Goal: Task Accomplishment & Management: Manage account settings

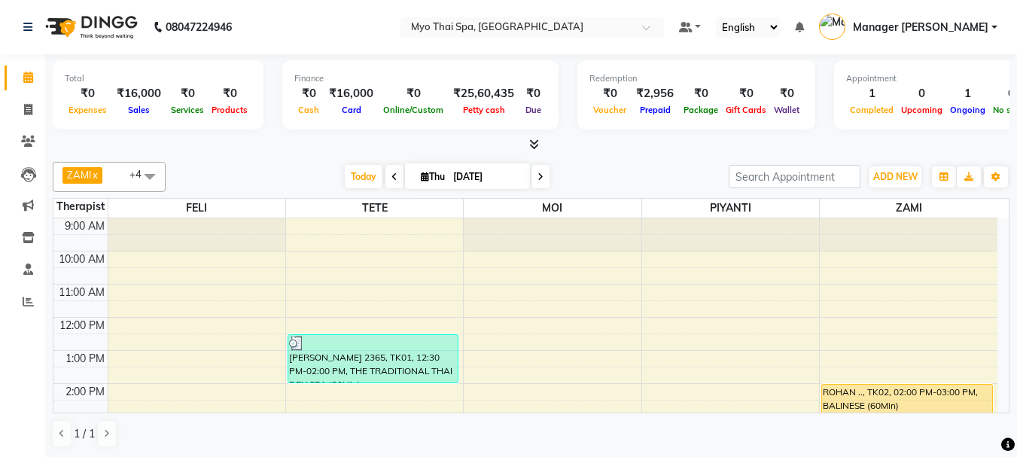
scroll to position [75, 0]
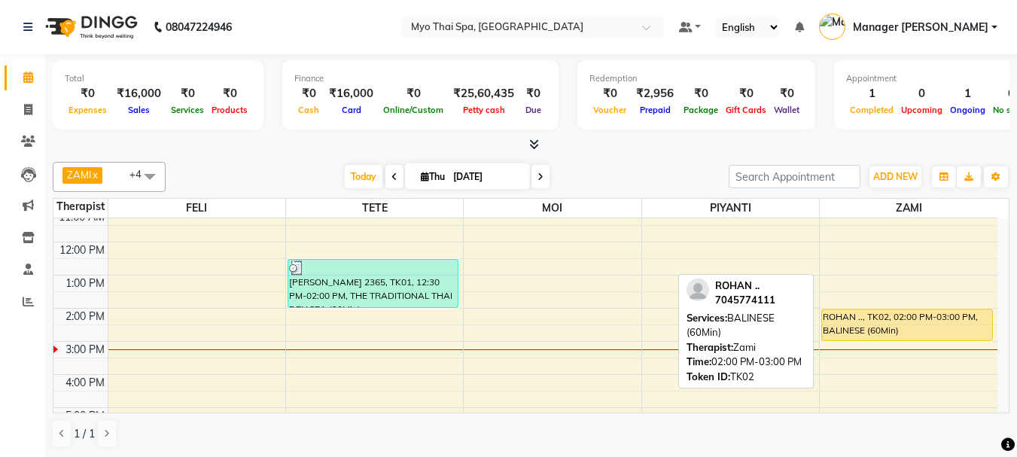
click at [875, 330] on div "ROHAN .., TK02, 02:00 PM-03:00 PM, BALINESE (60Min)" at bounding box center [907, 324] width 170 height 31
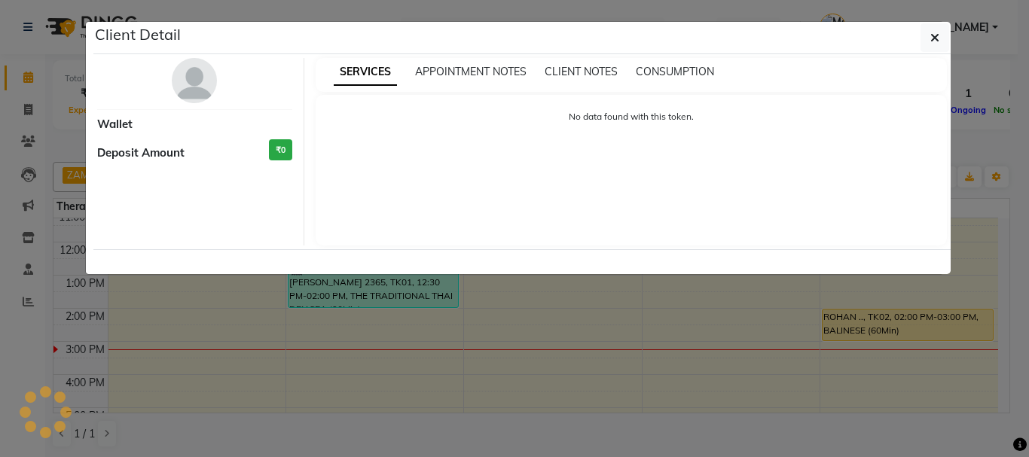
select select "1"
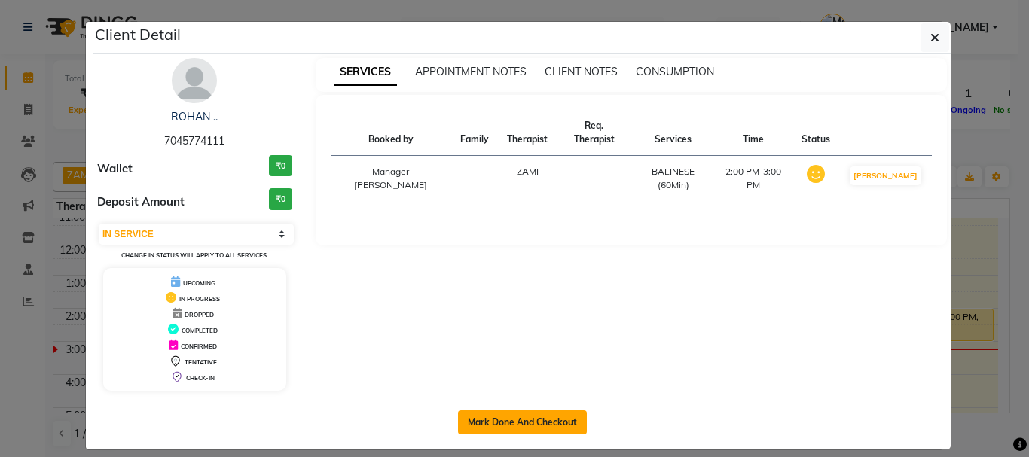
click at [507, 428] on button "Mark Done And Checkout" at bounding box center [522, 422] width 129 height 24
select select "service"
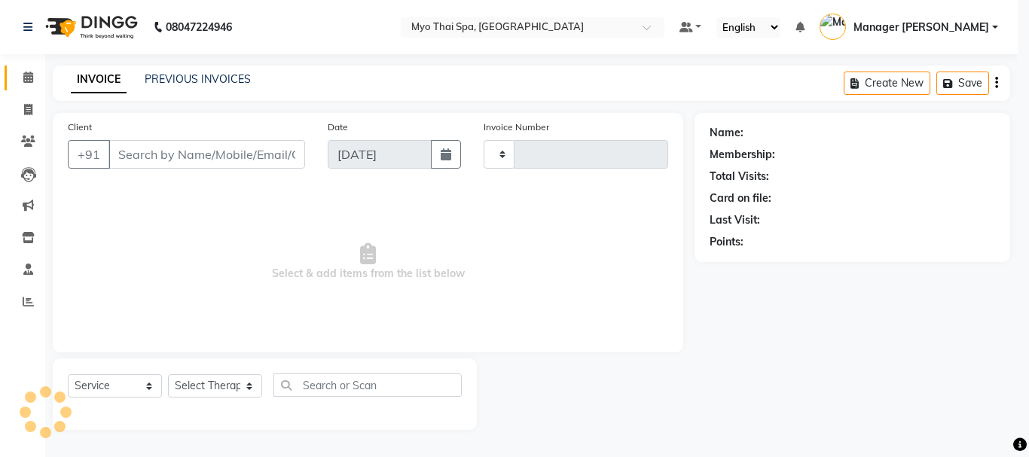
type input "1380"
select select "5086"
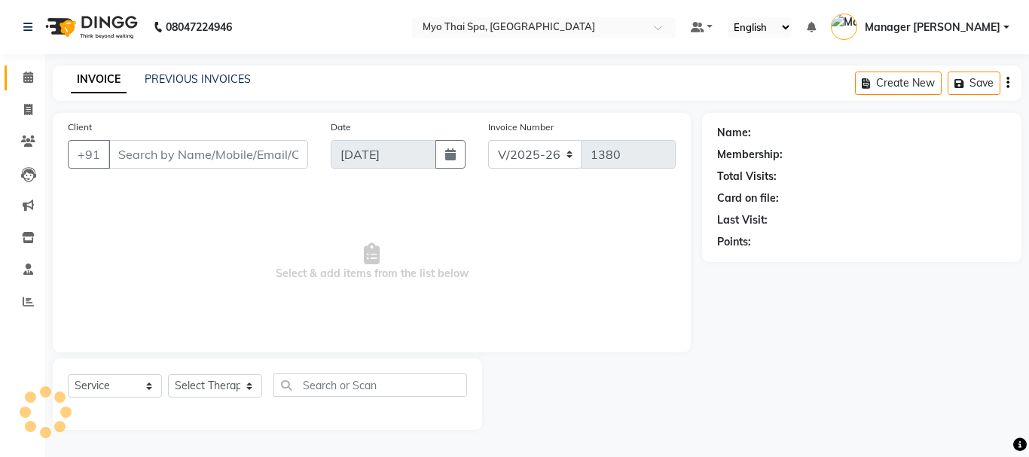
type input "7045774111"
select select "67002"
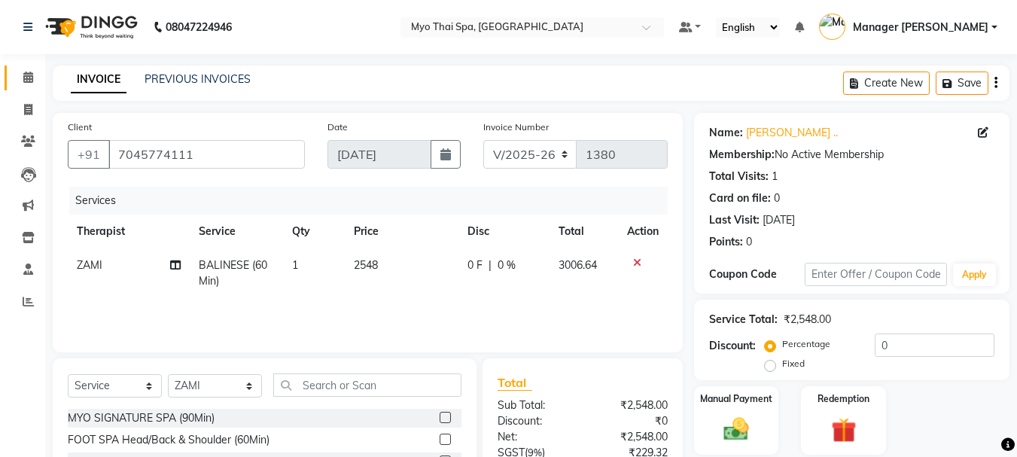
scroll to position [151, 0]
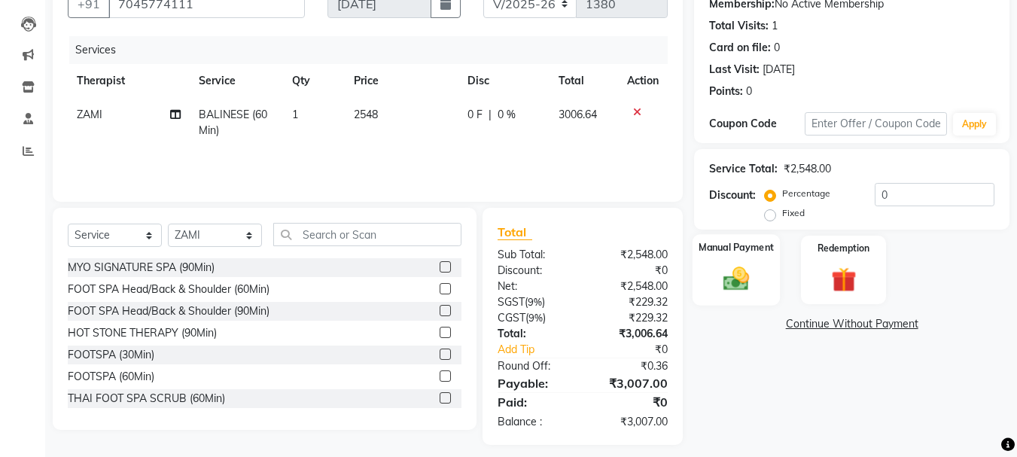
click at [739, 281] on img at bounding box center [736, 279] width 42 height 30
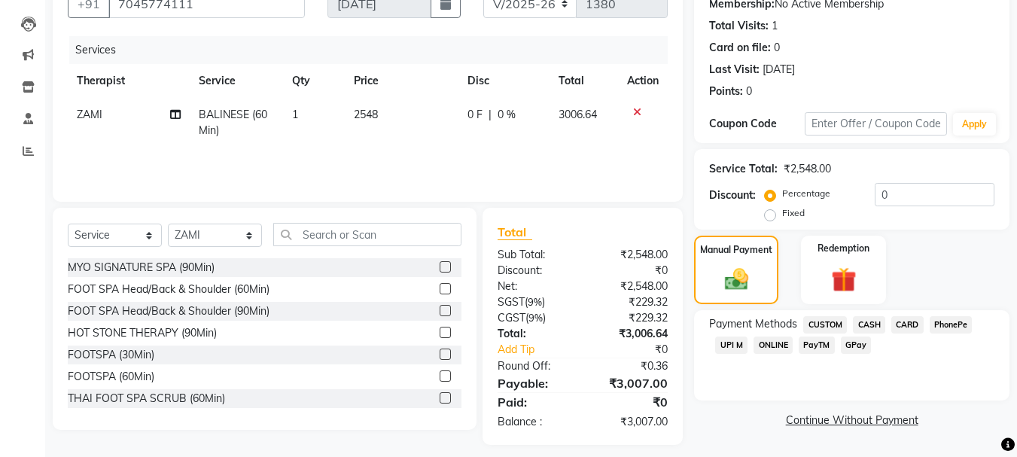
click at [901, 325] on span "CARD" at bounding box center [908, 324] width 32 height 17
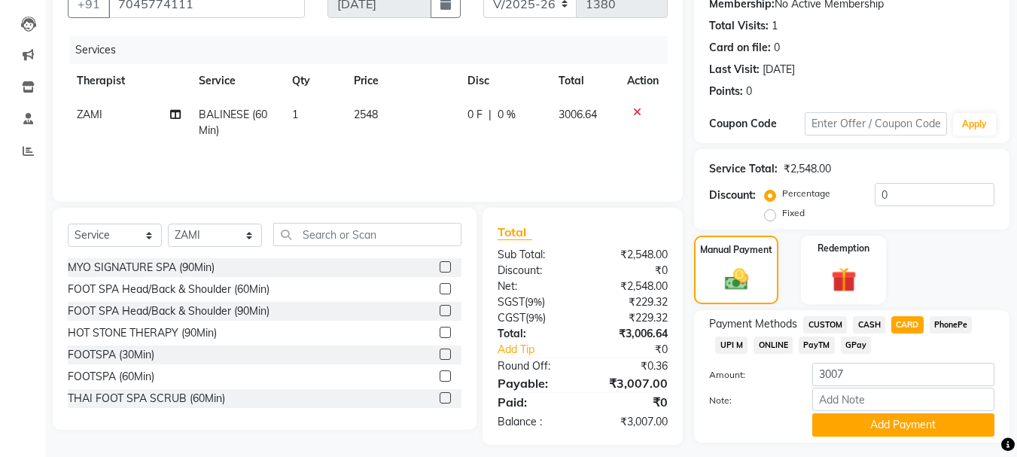
click at [873, 324] on span "CASH" at bounding box center [869, 324] width 32 height 17
click at [860, 371] on input "3007" at bounding box center [903, 374] width 182 height 23
type input "3"
type input "2000"
click at [866, 419] on button "Add Payment" at bounding box center [903, 424] width 182 height 23
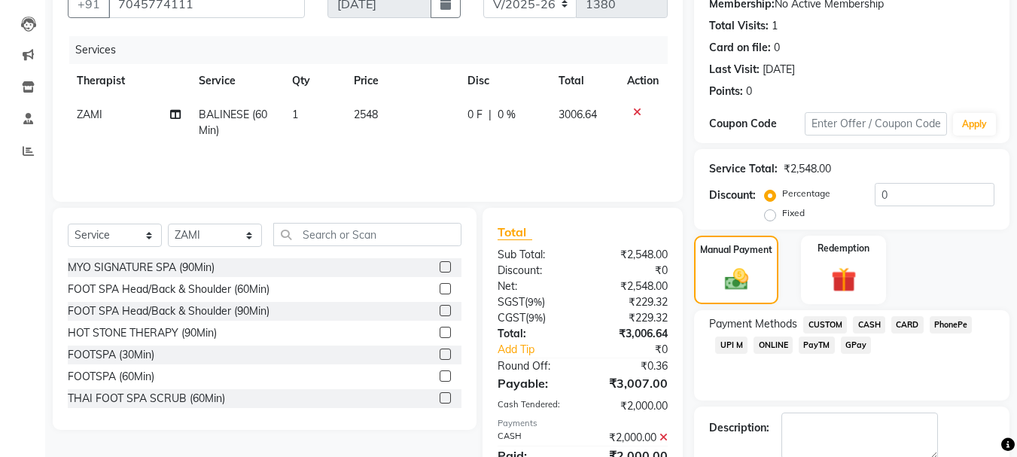
click at [740, 343] on span "UPI M" at bounding box center [731, 345] width 32 height 17
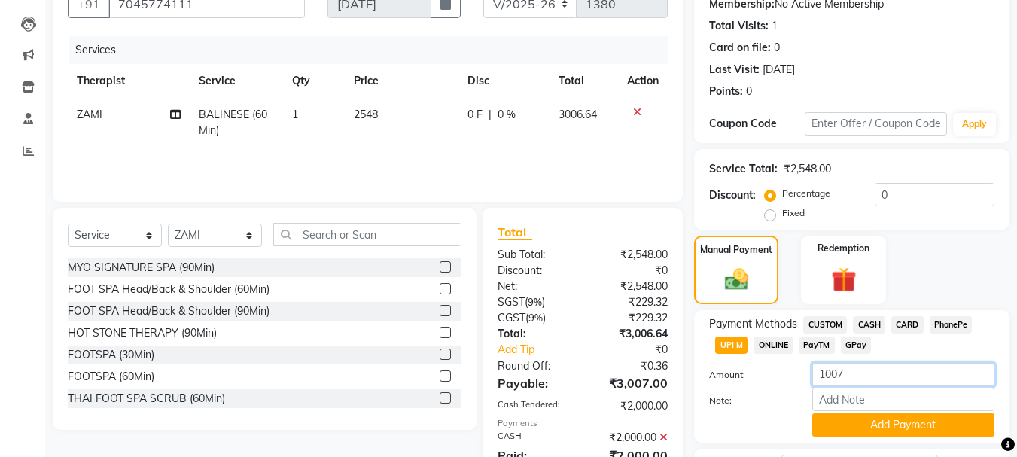
click at [873, 369] on input "1007" at bounding box center [903, 374] width 182 height 23
type input "1"
type input "700"
click at [922, 195] on input "0" at bounding box center [935, 194] width 120 height 23
click at [774, 400] on label "Note:" at bounding box center [749, 401] width 102 height 14
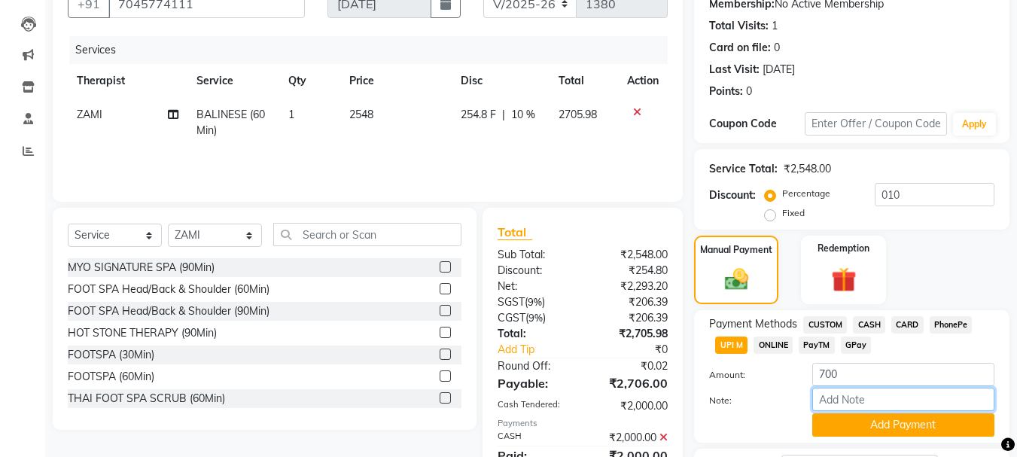
click at [812, 400] on input "Note:" at bounding box center [903, 399] width 182 height 23
click at [882, 428] on button "Add Payment" at bounding box center [903, 424] width 182 height 23
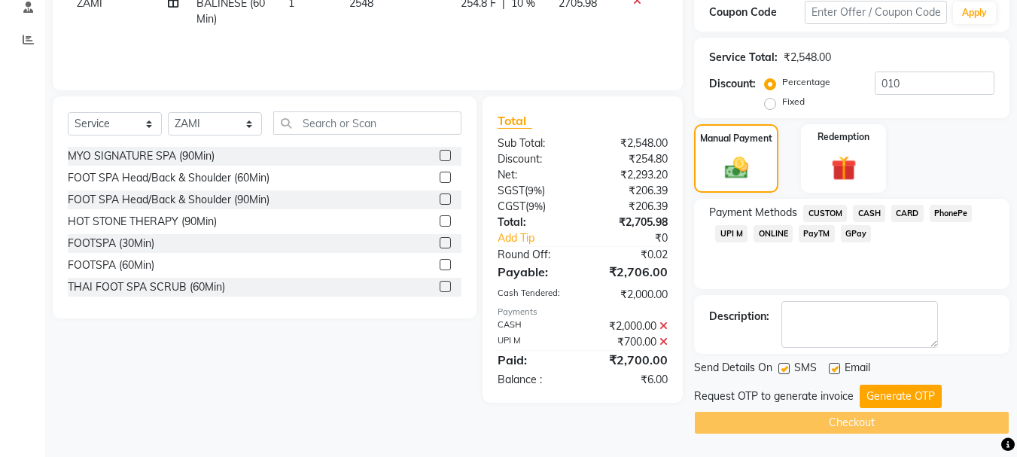
scroll to position [187, 0]
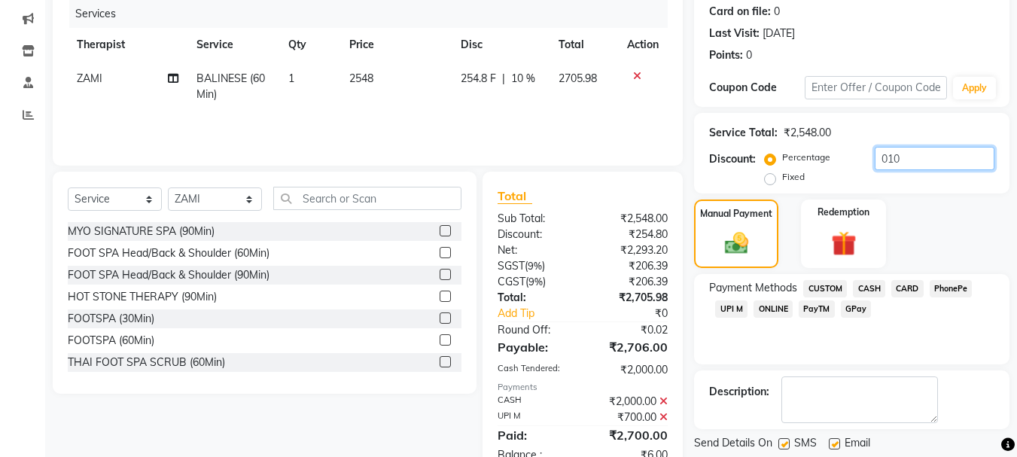
click at [921, 148] on input "010" at bounding box center [935, 158] width 120 height 23
type input "0"
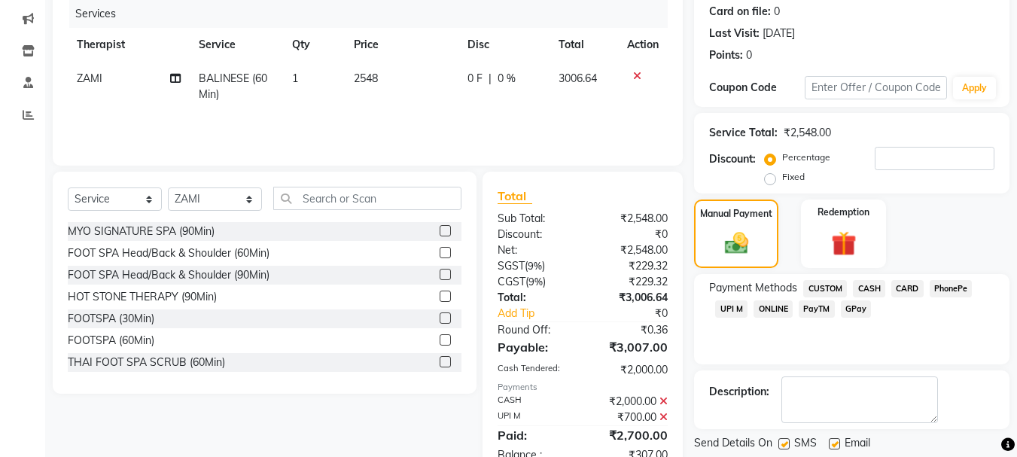
click at [782, 181] on label "Fixed" at bounding box center [793, 177] width 23 height 14
click at [770, 181] on input "Fixed" at bounding box center [773, 177] width 11 height 11
radio input "true"
click at [924, 148] on input "number" at bounding box center [935, 158] width 120 height 23
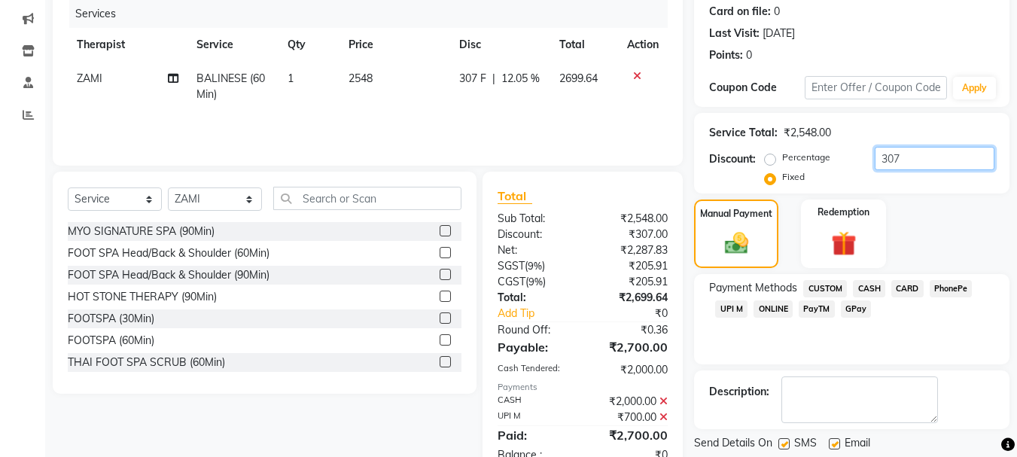
type input "307"
click at [853, 333] on div "Payment Methods CUSTOM CASH CARD PhonePe UPI M ONLINE PayTM GPay" at bounding box center [851, 319] width 315 height 90
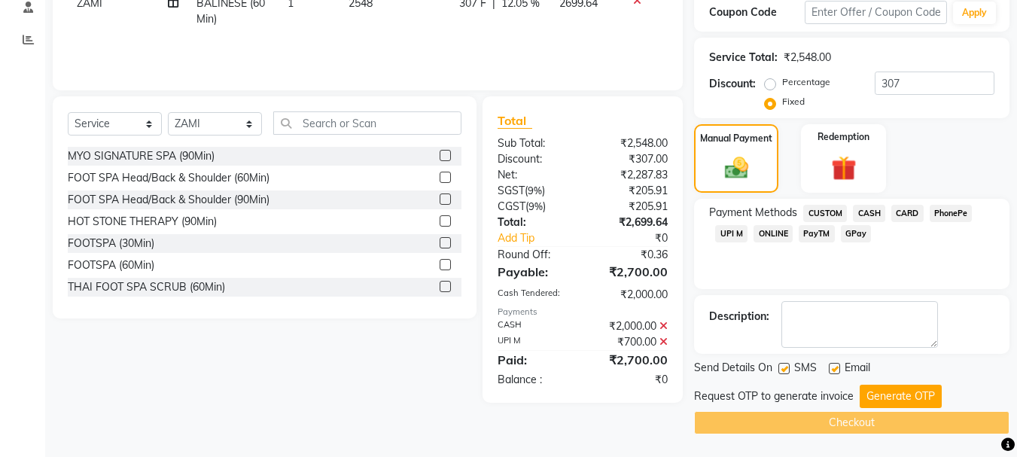
click at [863, 214] on span "CASH" at bounding box center [869, 213] width 32 height 17
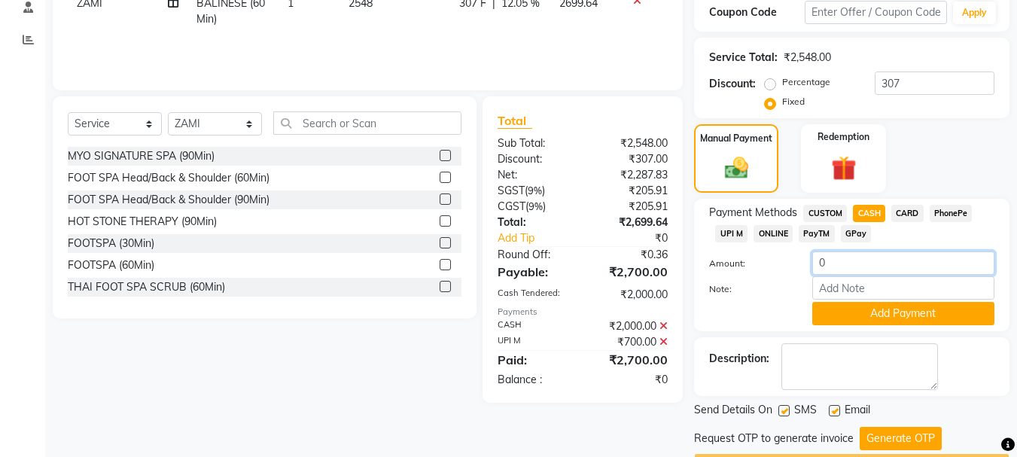
click at [863, 264] on input "0" at bounding box center [903, 262] width 182 height 23
type input "02000"
click at [882, 306] on button "Add Payment" at bounding box center [903, 313] width 182 height 23
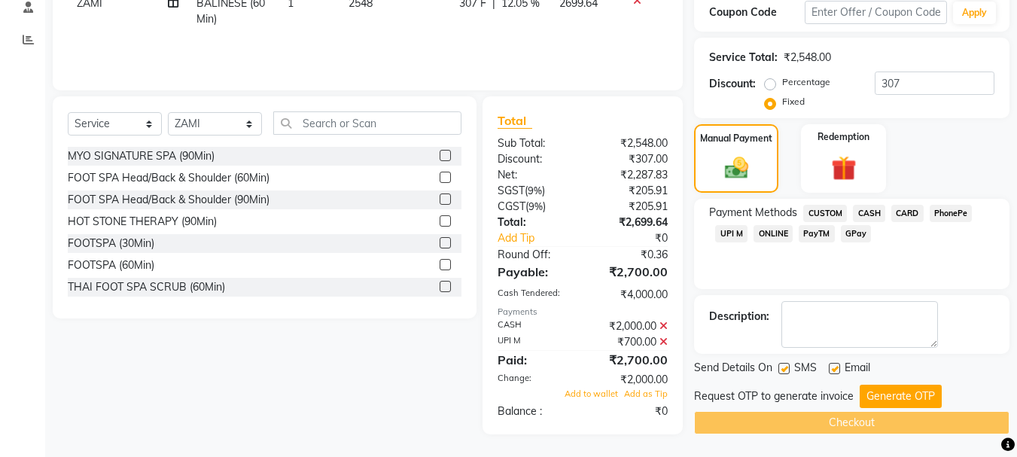
click at [726, 230] on span "UPI M" at bounding box center [731, 233] width 32 height 17
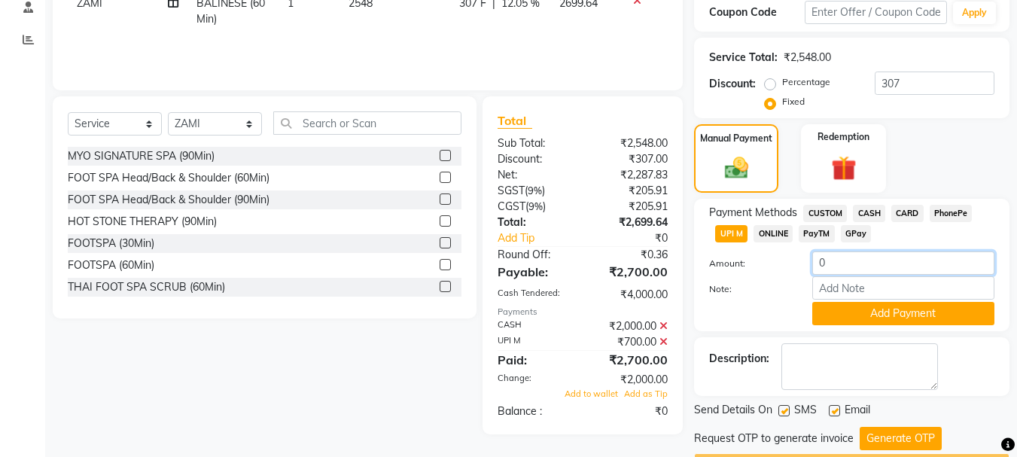
click at [851, 263] on input "0" at bounding box center [903, 262] width 182 height 23
type input "0700"
click at [836, 316] on button "Add Payment" at bounding box center [903, 313] width 182 height 23
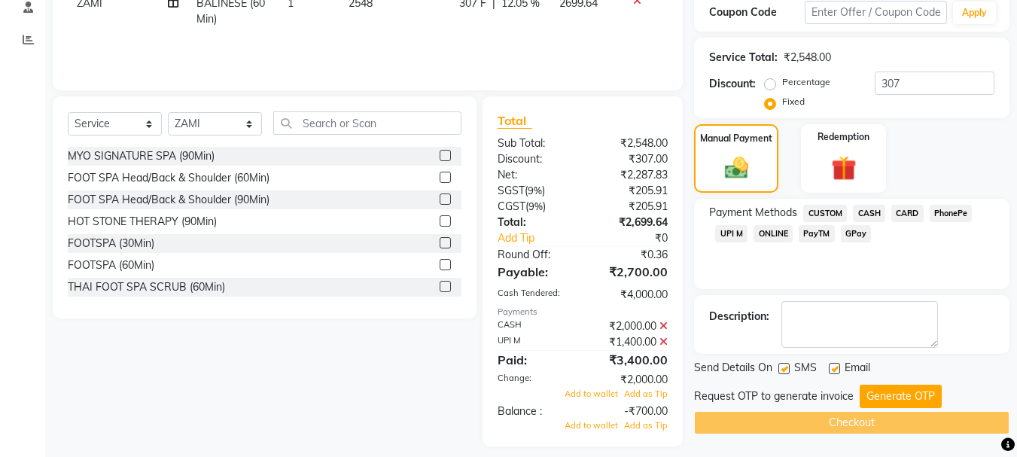
scroll to position [274, 0]
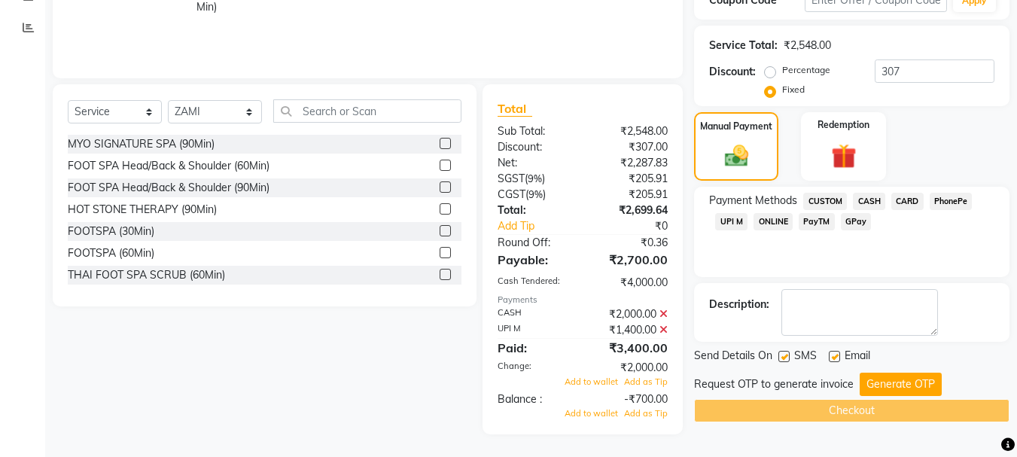
click at [667, 334] on icon at bounding box center [664, 330] width 8 height 11
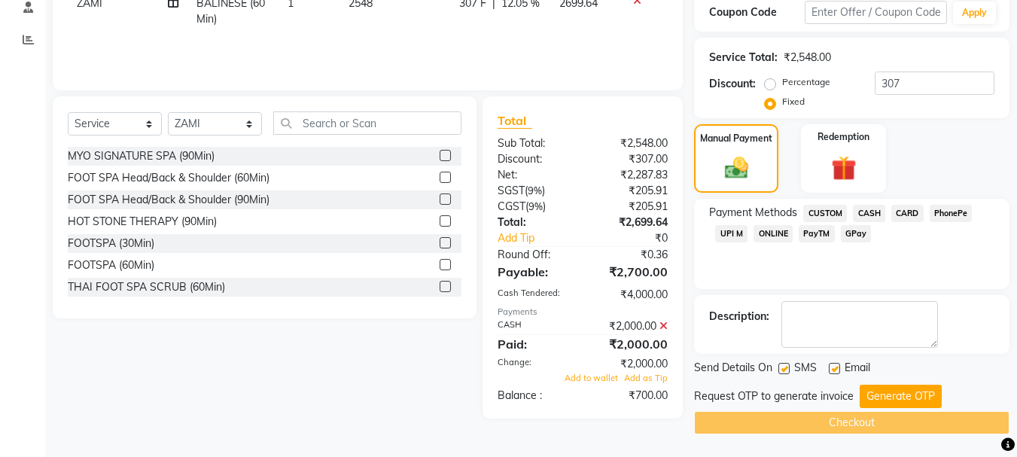
click at [663, 322] on icon at bounding box center [664, 326] width 8 height 11
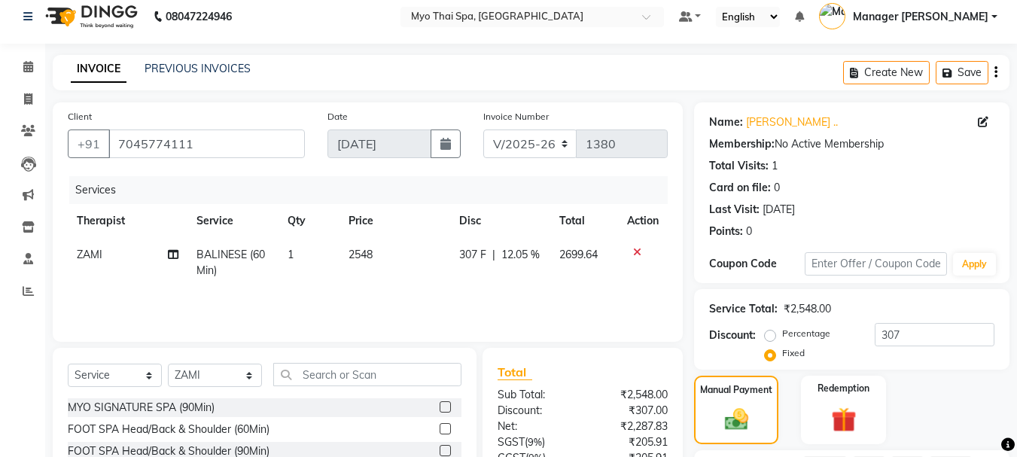
scroll to position [161, 0]
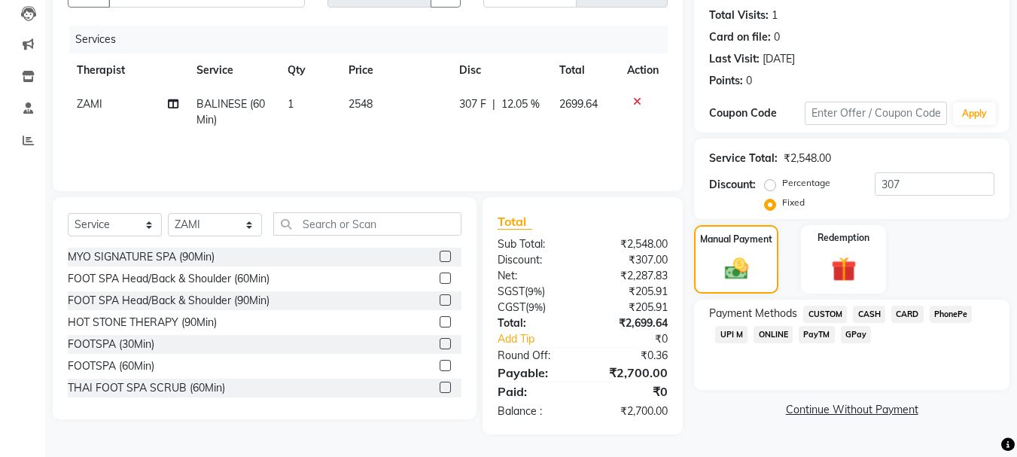
click at [864, 319] on span "CASH" at bounding box center [869, 314] width 32 height 17
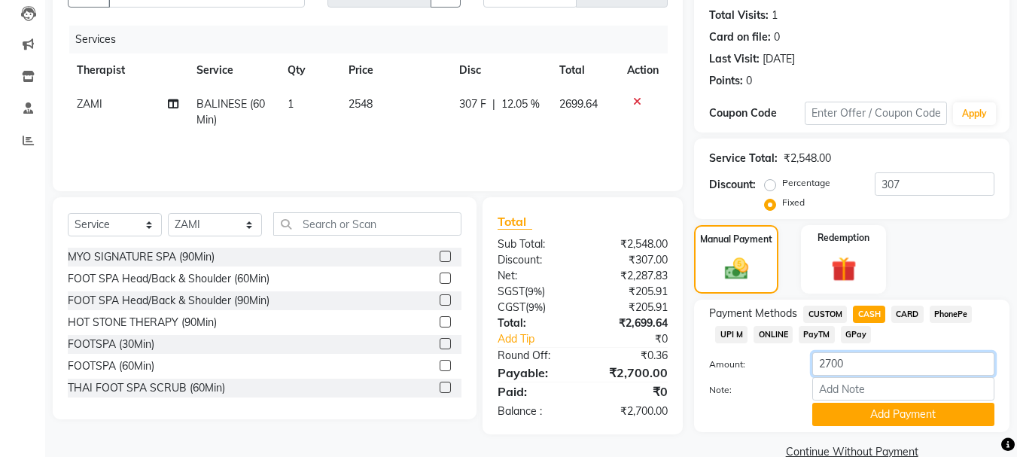
click at [862, 363] on input "2700" at bounding box center [903, 363] width 182 height 23
type input "2000"
click at [834, 422] on button "Add Payment" at bounding box center [903, 414] width 182 height 23
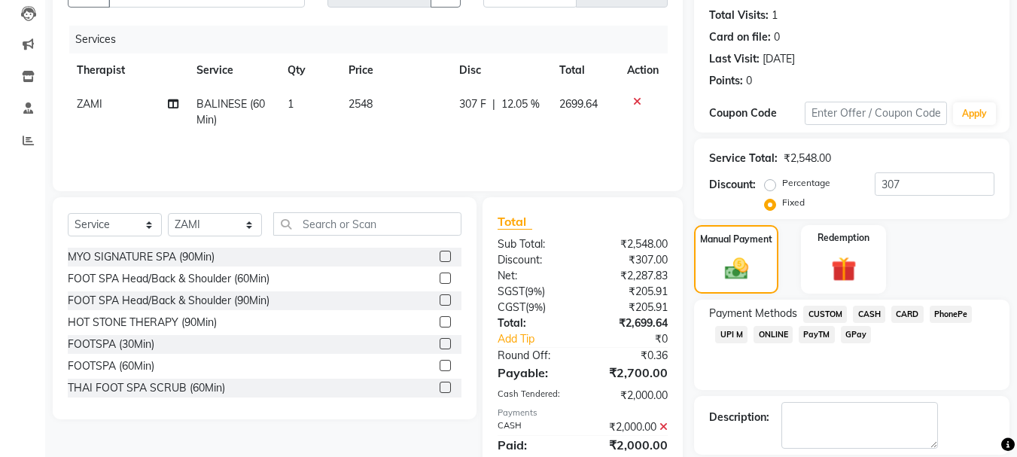
click at [725, 332] on span "UPI M" at bounding box center [731, 334] width 32 height 17
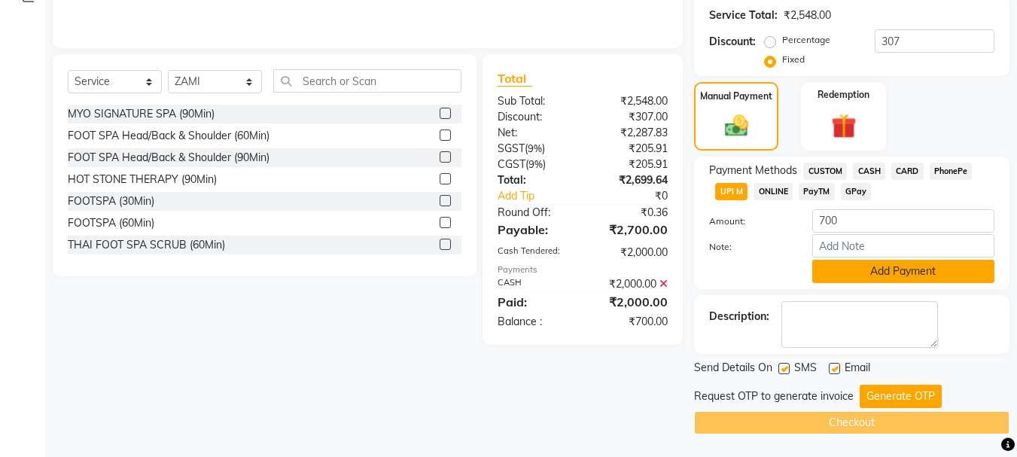
click at [873, 264] on button "Add Payment" at bounding box center [903, 271] width 182 height 23
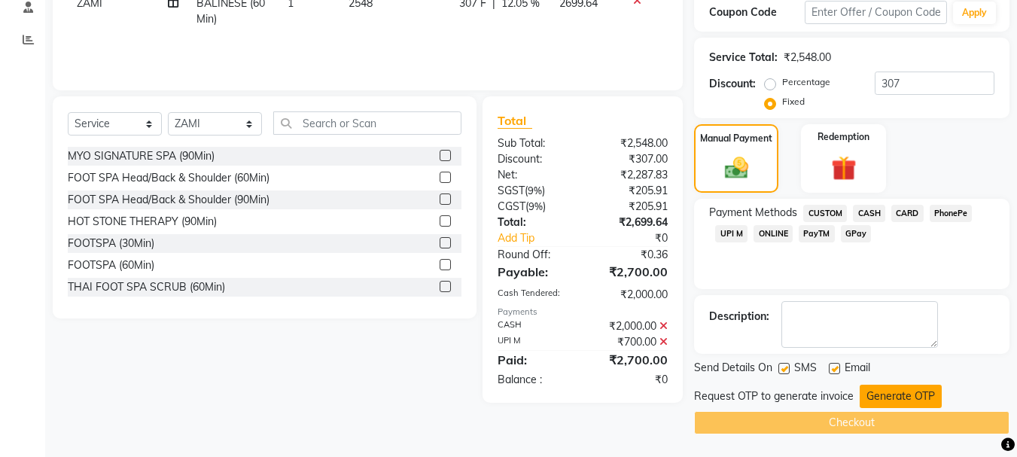
click at [884, 395] on button "Generate OTP" at bounding box center [901, 396] width 82 height 23
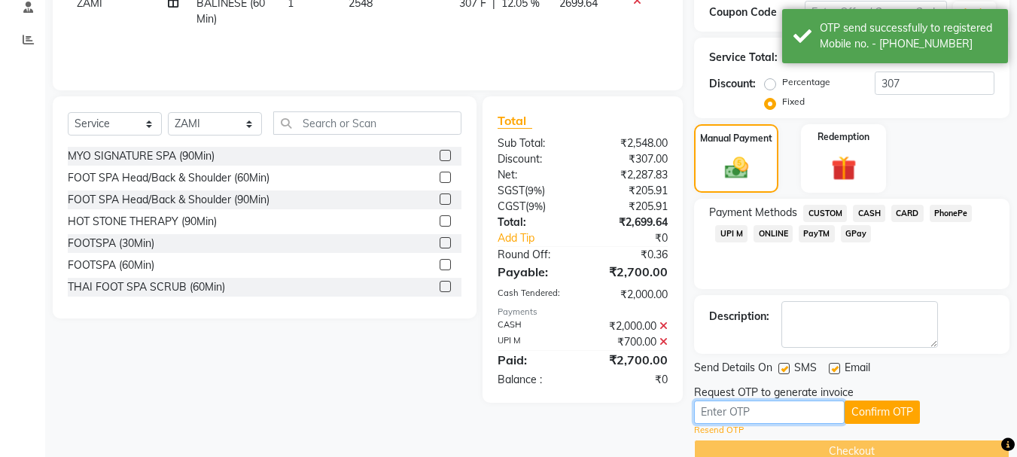
click at [760, 421] on input "text" at bounding box center [769, 412] width 151 height 23
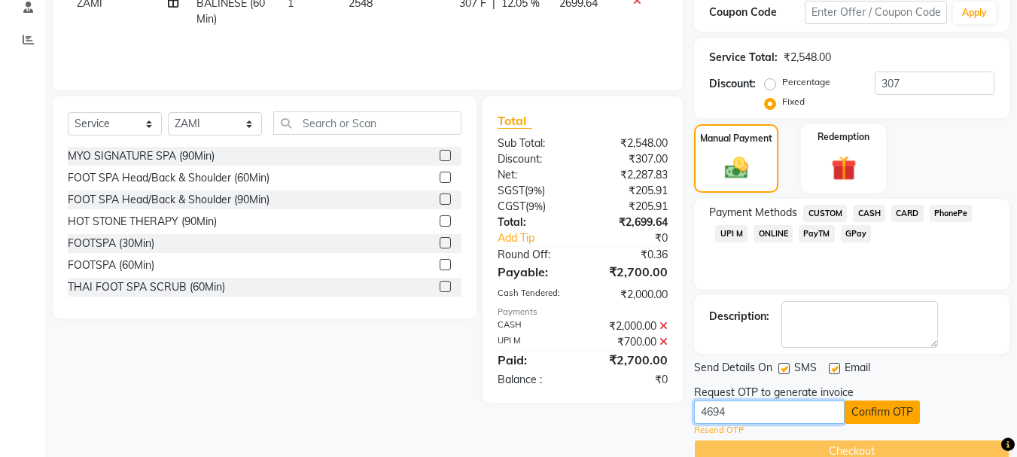
type input "4694"
click at [889, 407] on button "Confirm OTP" at bounding box center [882, 412] width 75 height 23
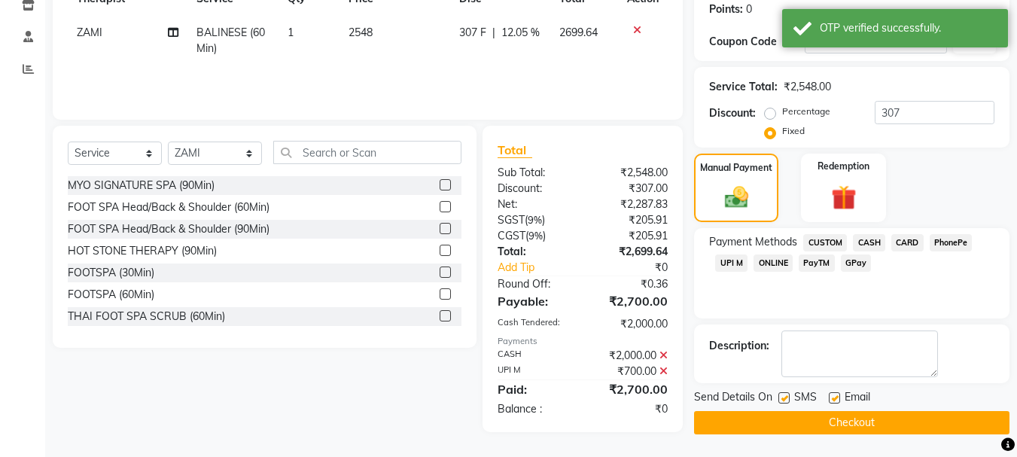
click at [846, 417] on button "Checkout" at bounding box center [851, 422] width 315 height 23
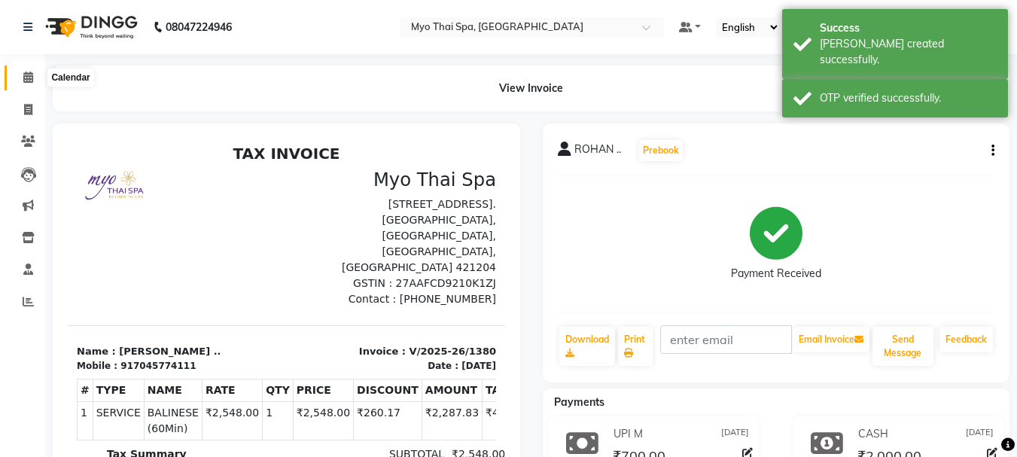
click at [28, 78] on icon at bounding box center [28, 77] width 10 height 11
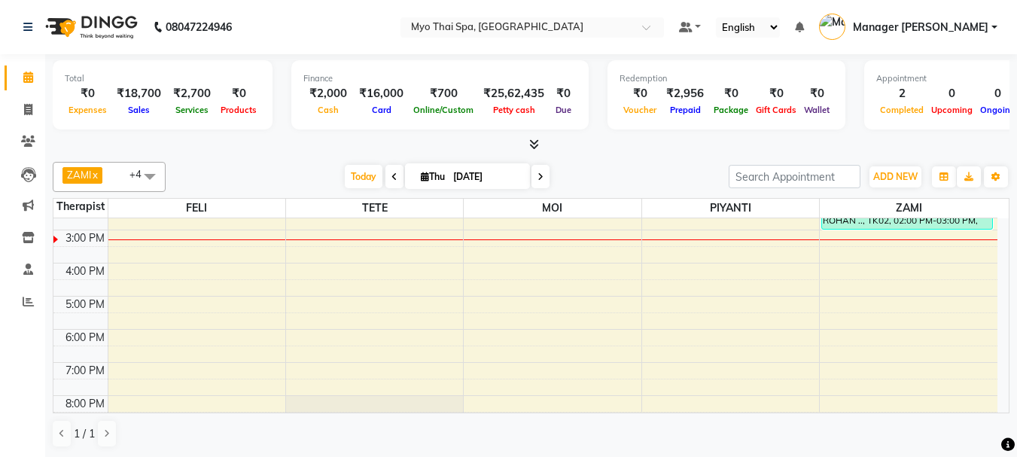
scroll to position [151, 0]
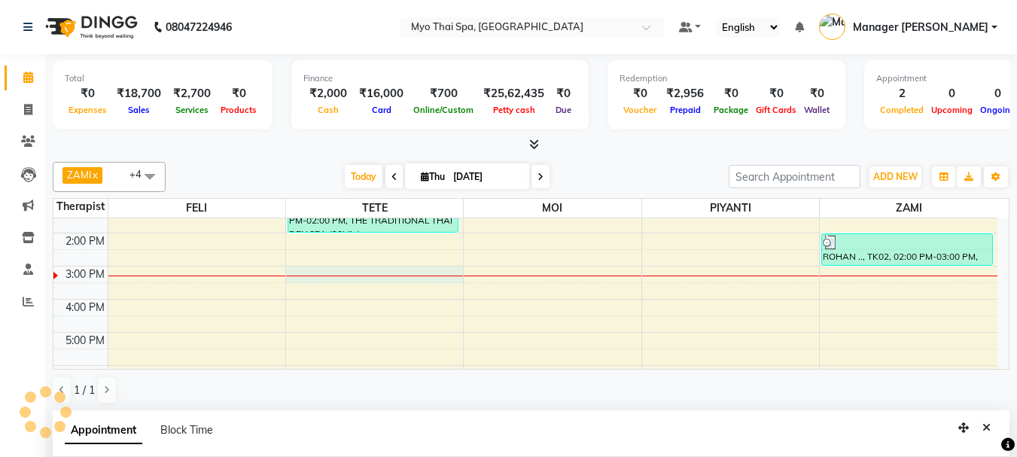
select select "31939"
select select "tentative"
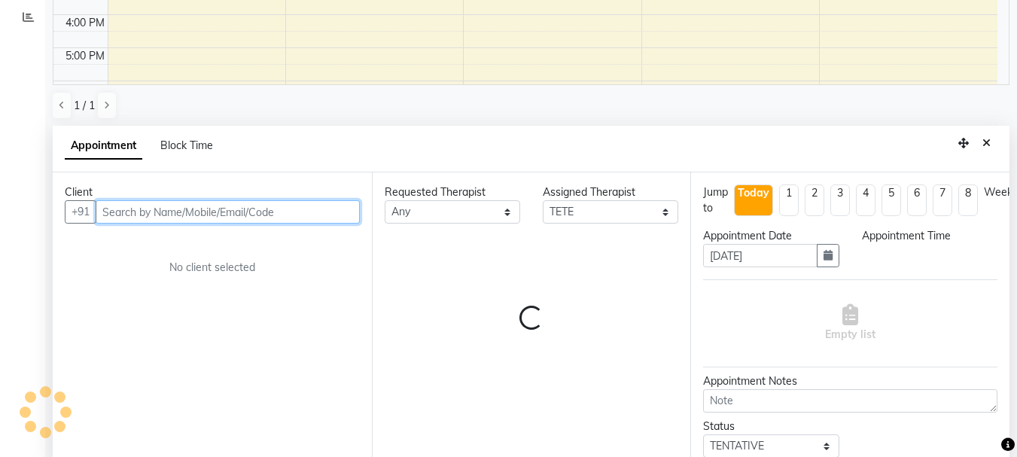
select select "900"
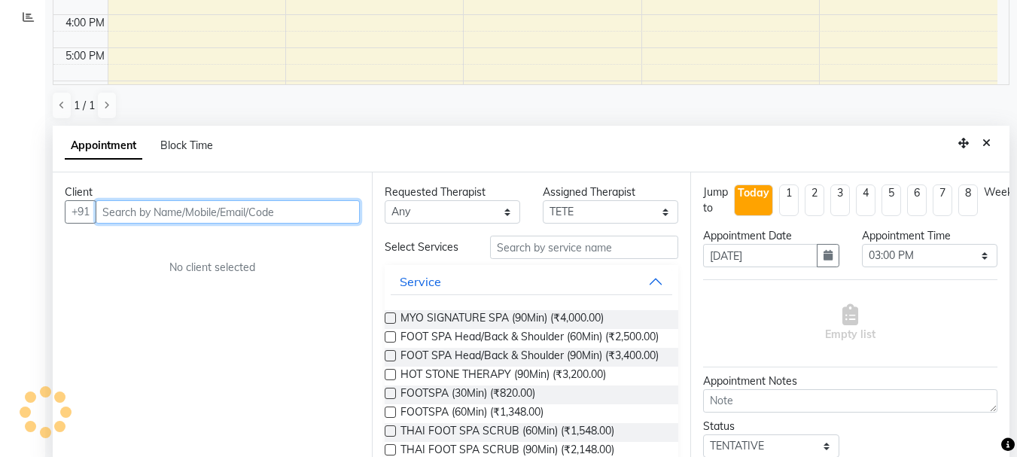
scroll to position [296, 0]
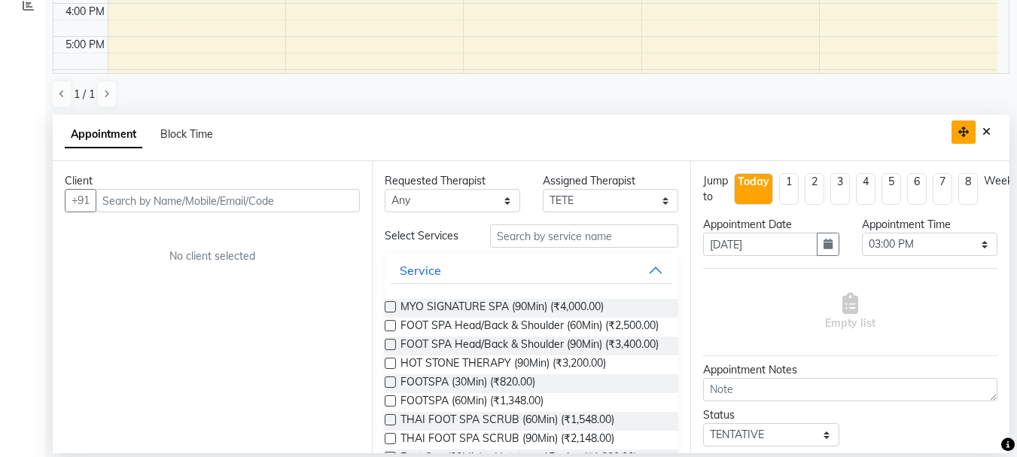
click at [975, 125] on button "button" at bounding box center [964, 131] width 24 height 23
click at [978, 135] on button "Close" at bounding box center [987, 131] width 22 height 23
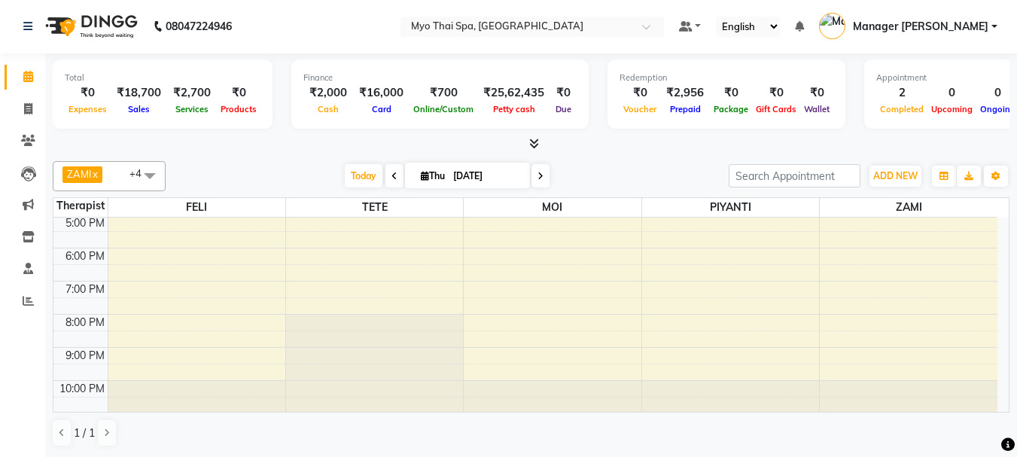
scroll to position [269, 0]
select select "31939"
select select "1080"
select select "tentative"
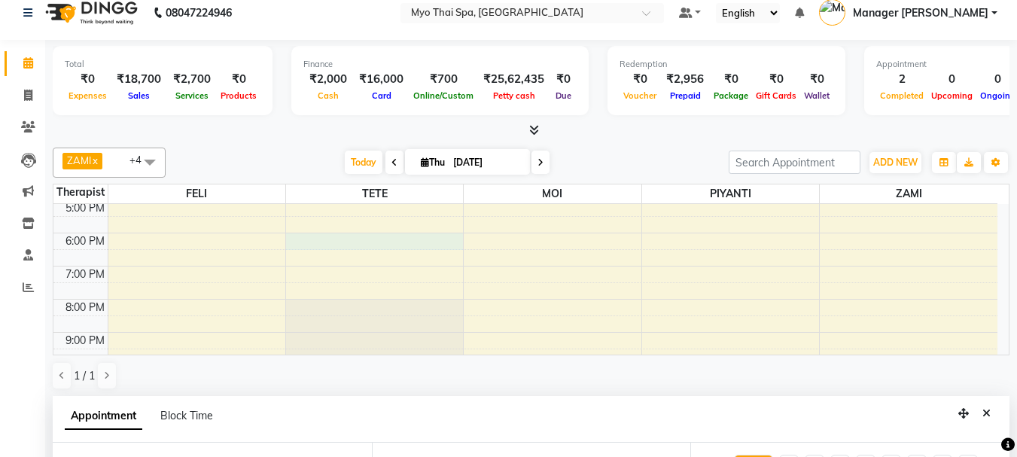
scroll to position [268, 0]
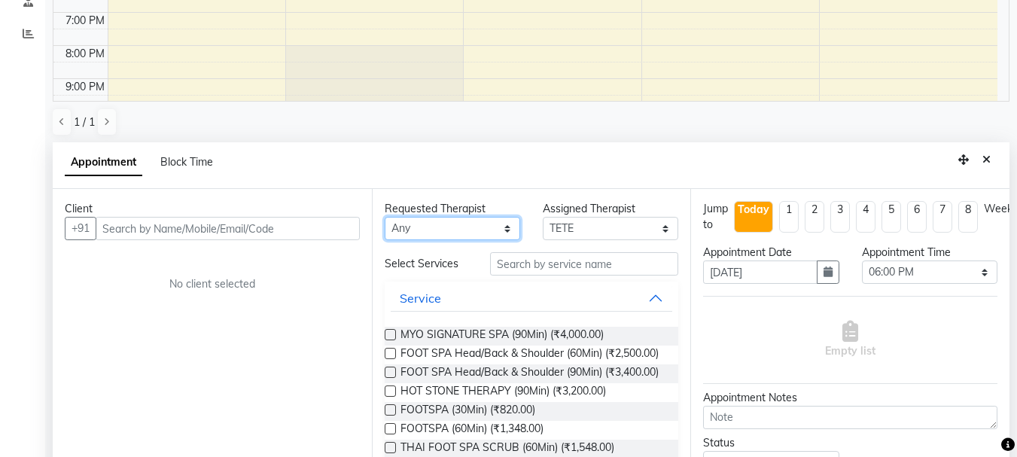
click at [456, 232] on select "Any FELI LUMI MAMI Manager Amung Manager [PERSON_NAME] PIYANTI [PERSON_NAME]" at bounding box center [453, 228] width 136 height 23
select select "67001"
click at [385, 217] on select "Any FELI LUMI MAMI Manager Amung Manager [PERSON_NAME] PIYANTI [PERSON_NAME]" at bounding box center [453, 228] width 136 height 23
select select "67001"
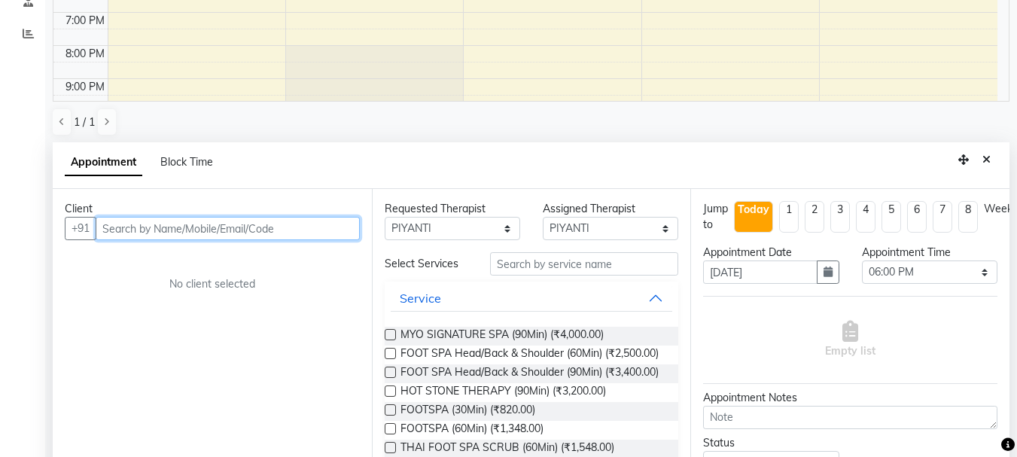
click at [197, 232] on input "text" at bounding box center [228, 228] width 264 height 23
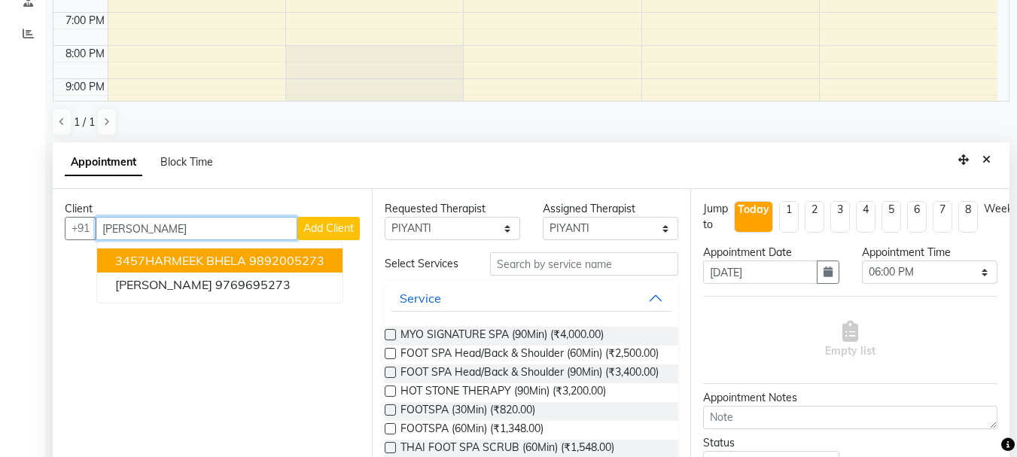
click at [190, 258] on span "3457HARMEEK BHELA" at bounding box center [180, 260] width 131 height 15
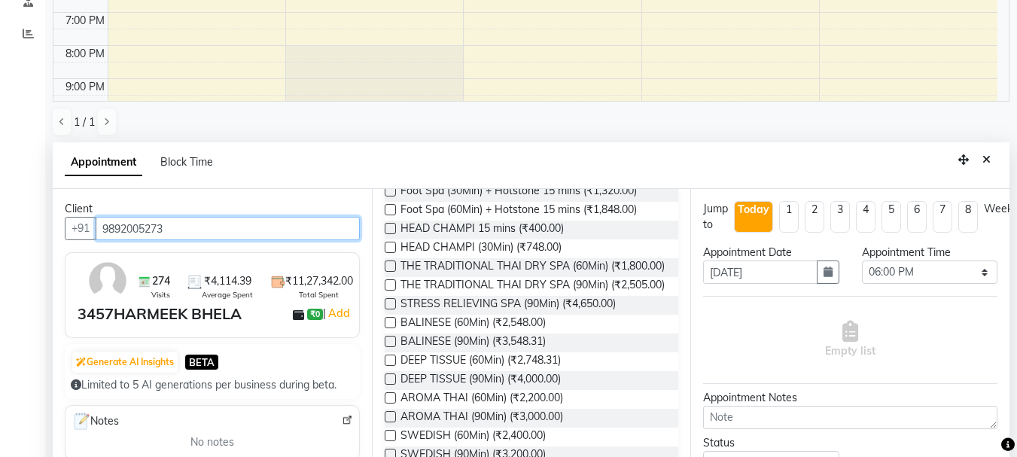
scroll to position [301, 0]
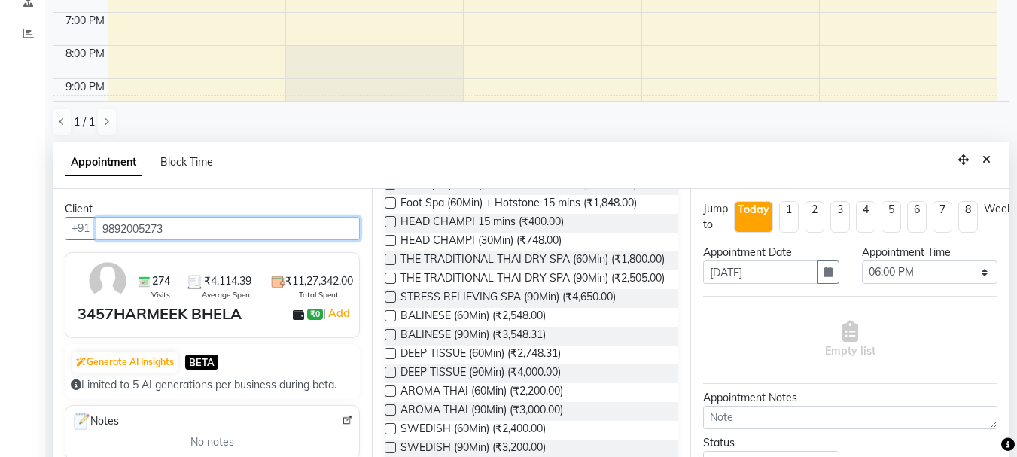
type input "9892005273"
click at [392, 322] on label at bounding box center [390, 315] width 11 height 11
click at [392, 322] on input "checkbox" at bounding box center [390, 317] width 10 height 10
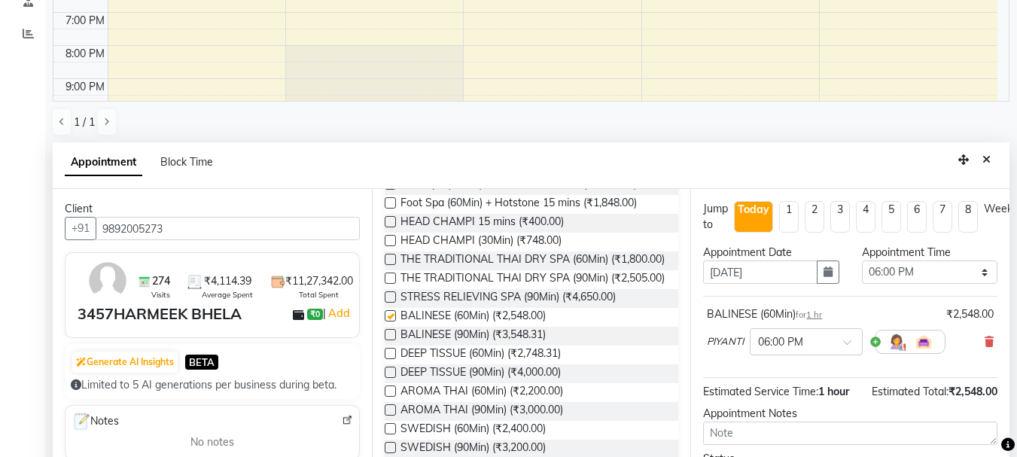
checkbox input "false"
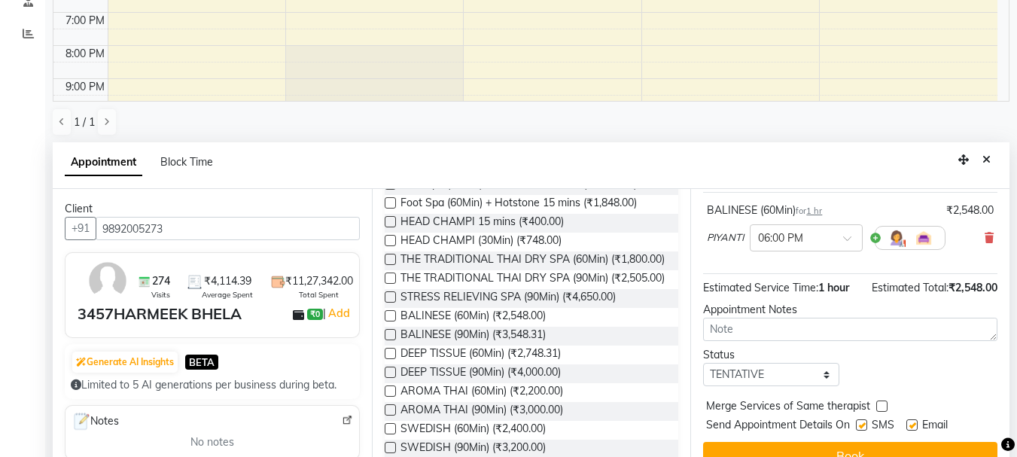
scroll to position [115, 0]
click at [800, 442] on button "Book" at bounding box center [850, 455] width 294 height 27
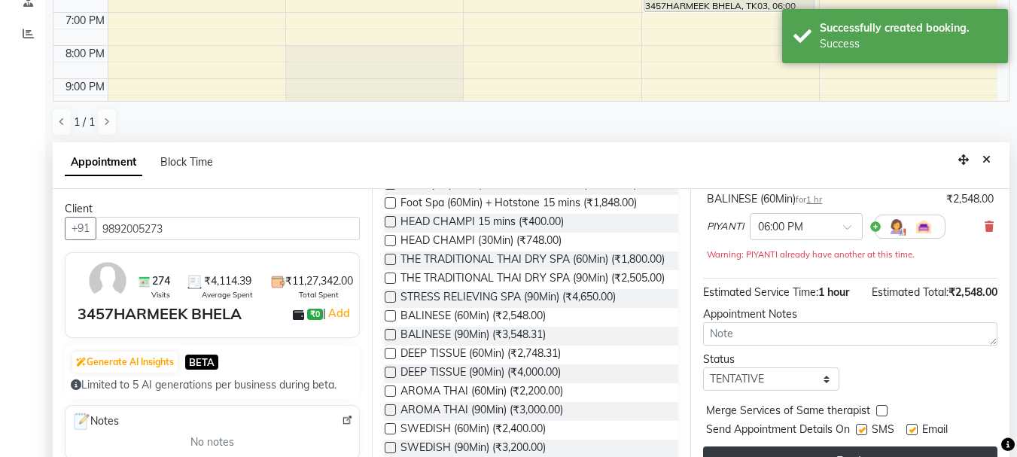
scroll to position [0, 0]
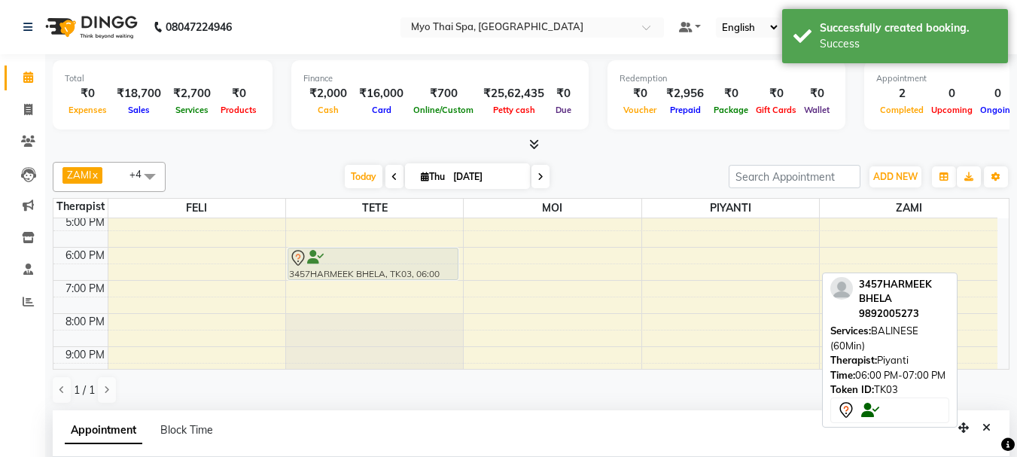
drag, startPoint x: 700, startPoint y: 270, endPoint x: 434, endPoint y: 271, distance: 265.8
click at [431, 271] on tr "[PERSON_NAME] 2365, TK01, 12:30 PM-02:00 PM, THE TRADITIONAL THAI DRY SPA (90Mi…" at bounding box center [525, 181] width 944 height 463
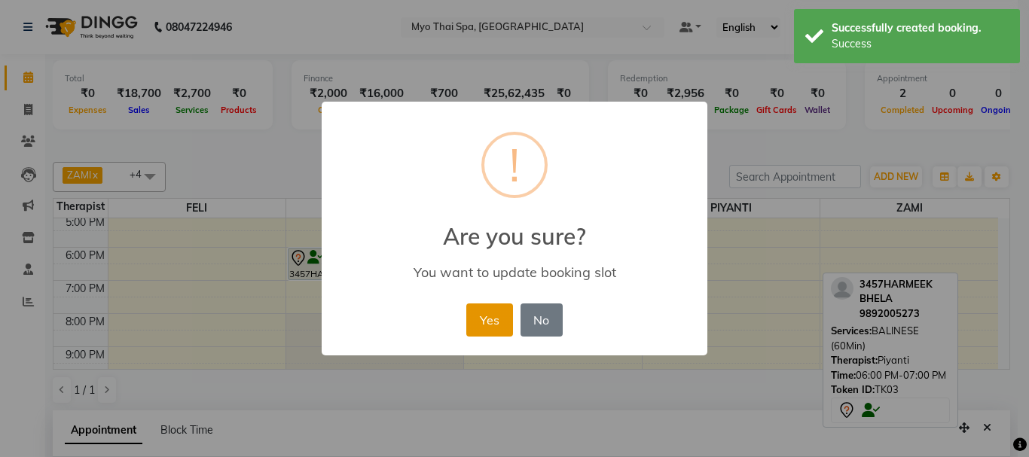
click at [498, 320] on button "Yes" at bounding box center [489, 319] width 46 height 33
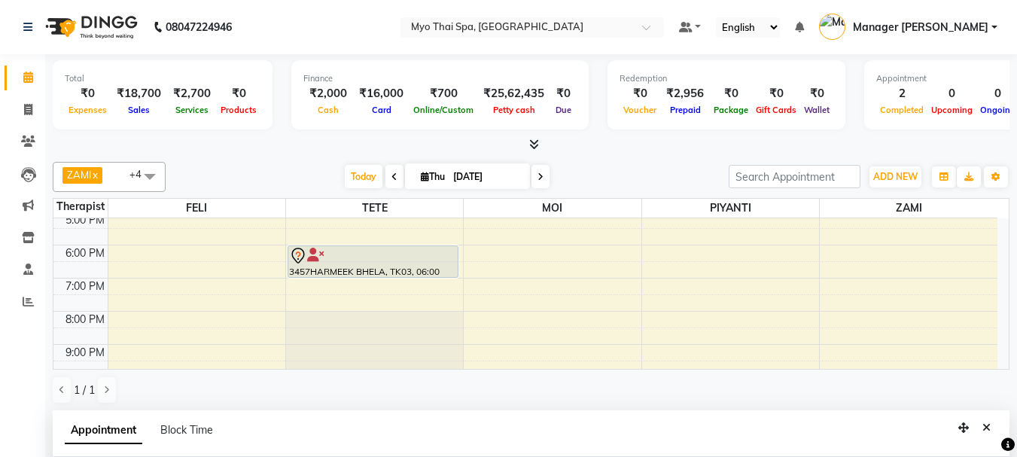
scroll to position [237, 0]
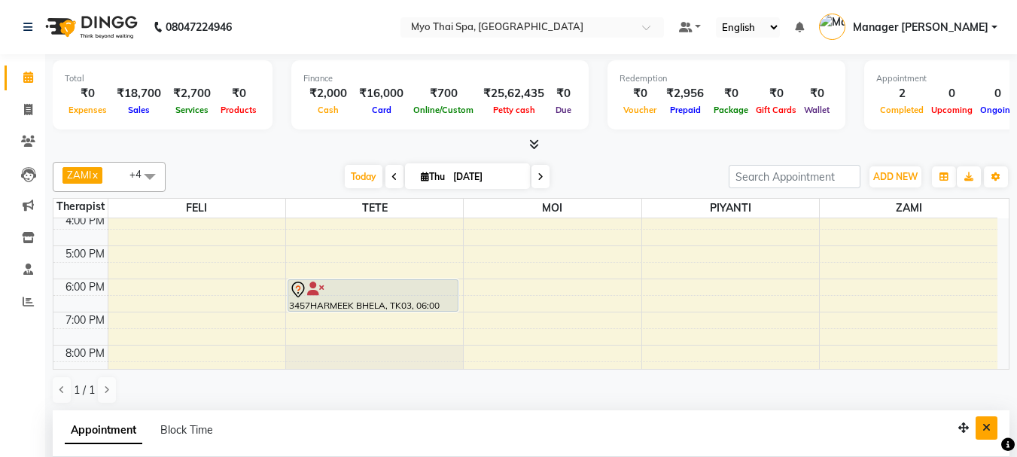
click at [985, 426] on icon "Close" at bounding box center [987, 427] width 8 height 11
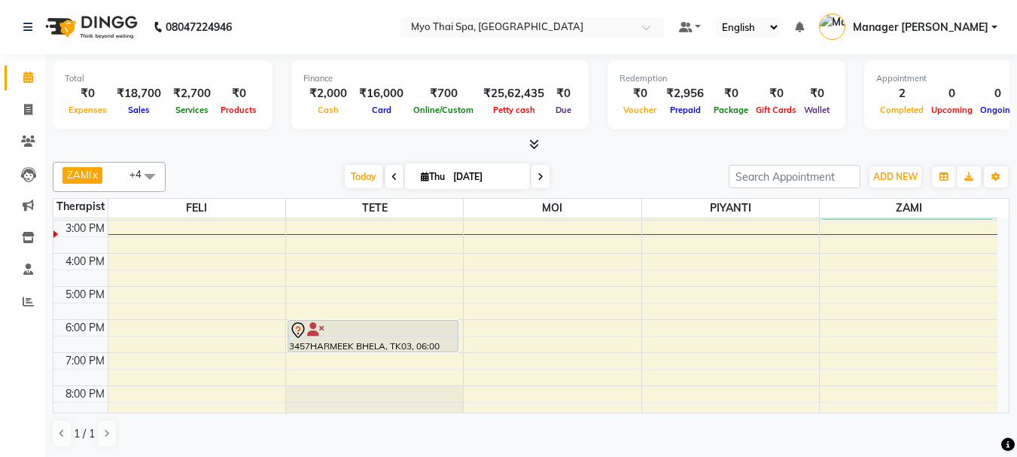
scroll to position [162, 0]
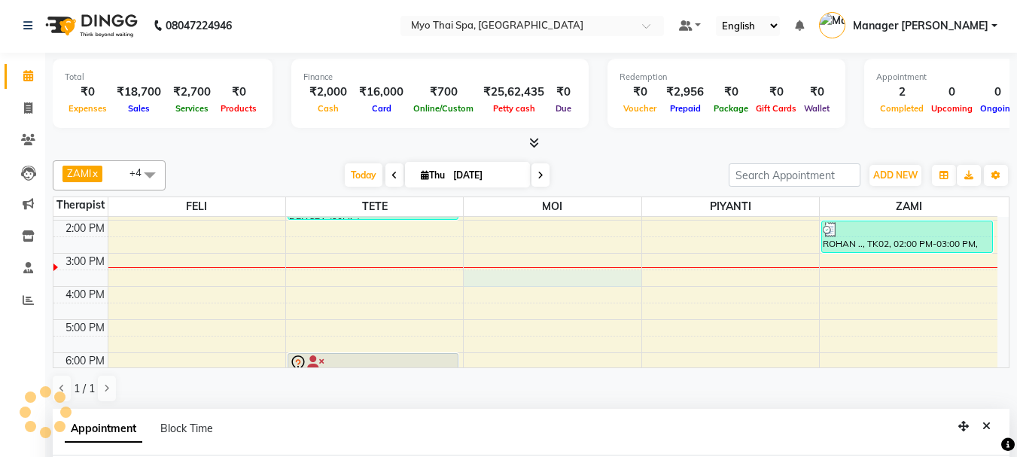
select select "85116"
select select "930"
select select "tentative"
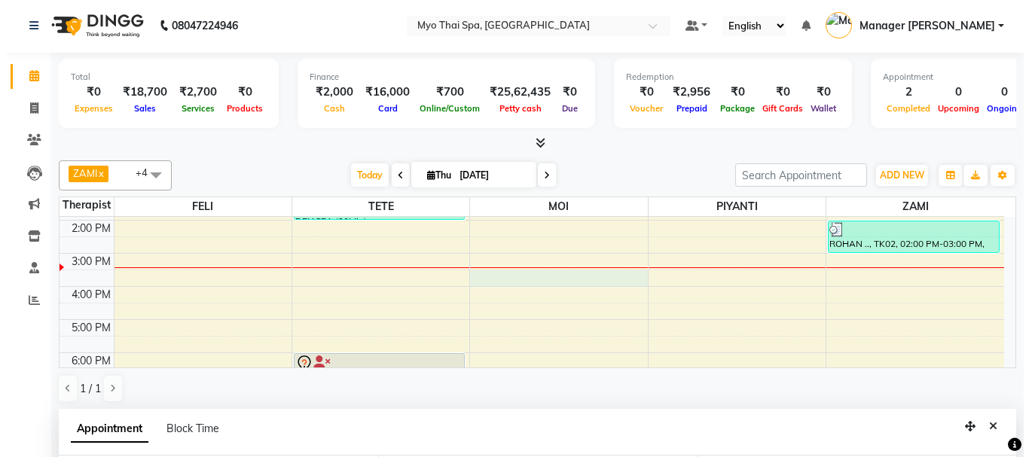
scroll to position [296, 0]
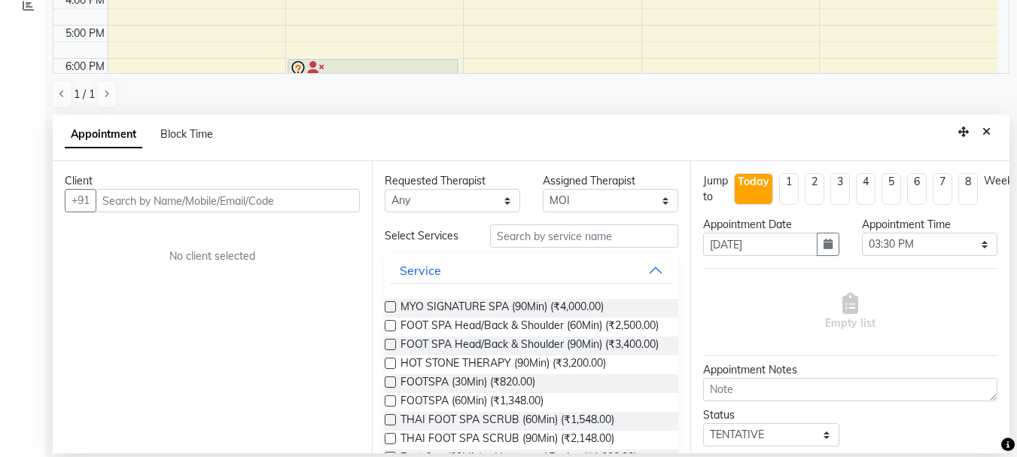
click at [231, 204] on input "text" at bounding box center [228, 200] width 264 height 23
type input "9823310360"
click at [313, 202] on span "Add Client" at bounding box center [328, 201] width 50 height 14
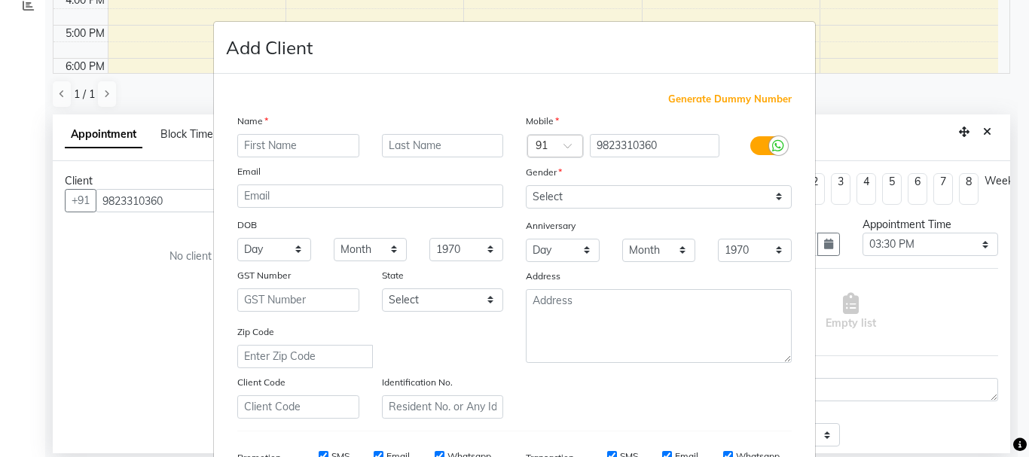
click at [319, 145] on input "text" at bounding box center [298, 145] width 122 height 23
type input "d"
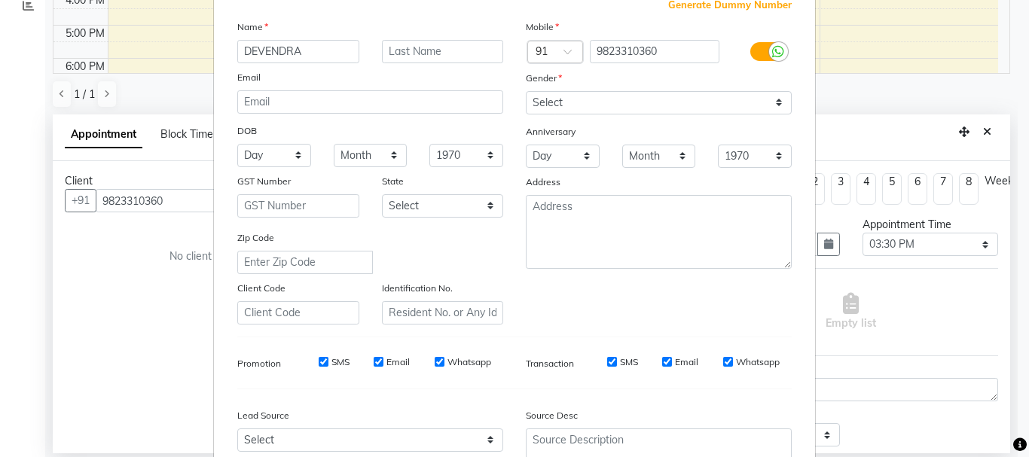
scroll to position [238, 0]
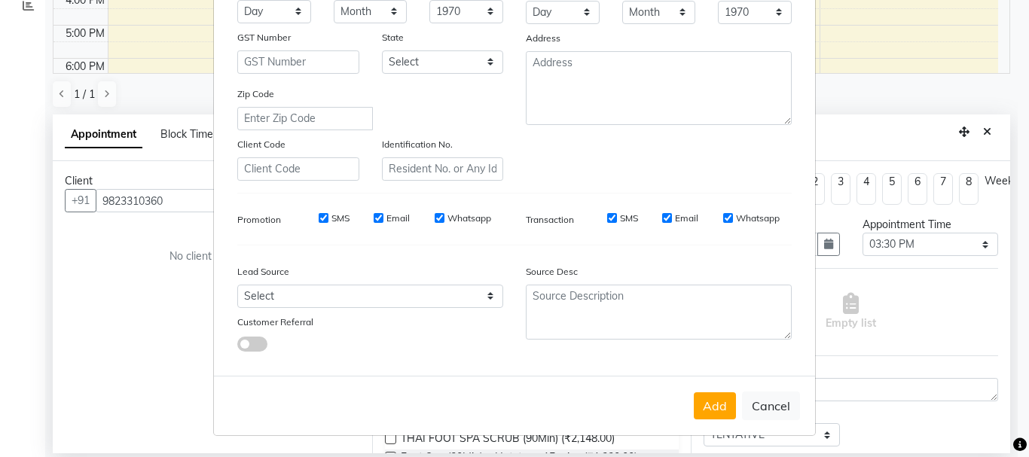
type input "DEVENDRA"
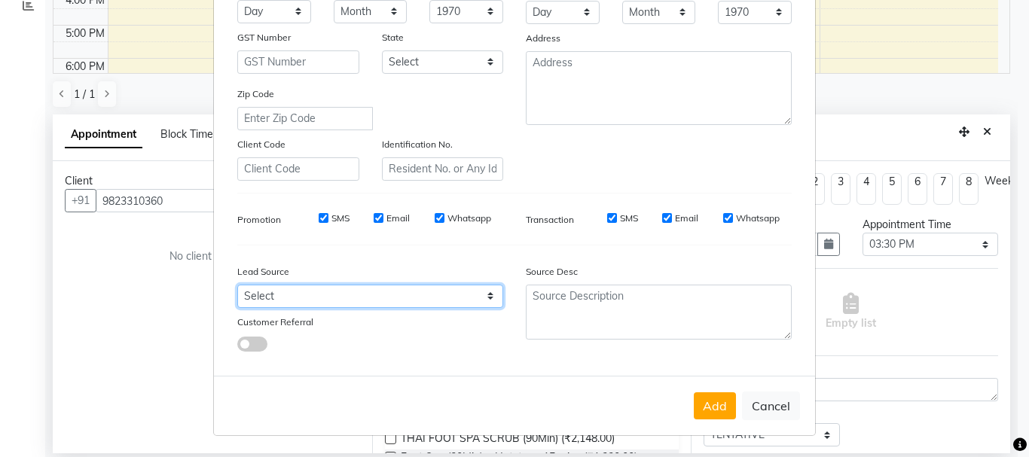
click at [396, 292] on select "Select Walk-in Referral Internet Friend Word of Mouth Advertisement Facebook Ju…" at bounding box center [370, 296] width 266 height 23
select select "33578"
click at [237, 285] on select "Select Walk-in Referral Internet Friend Word of Mouth Advertisement Facebook Ju…" at bounding box center [370, 296] width 266 height 23
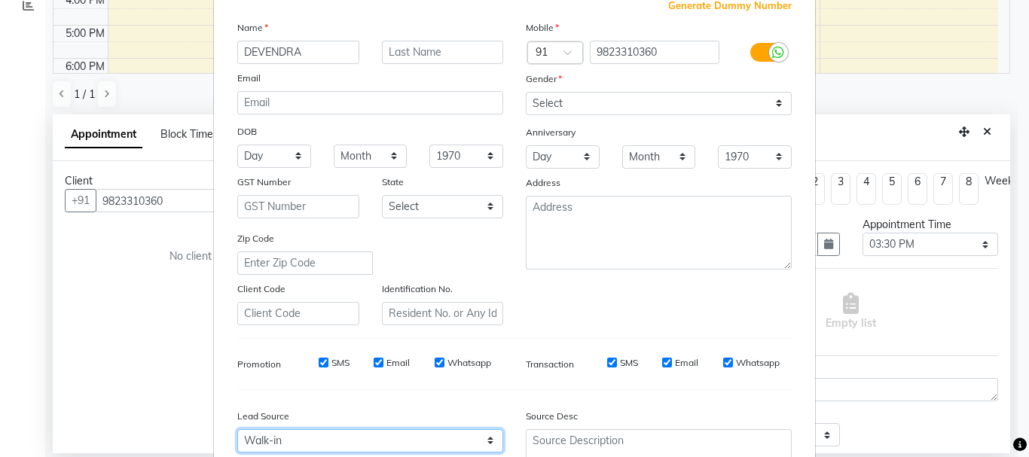
scroll to position [87, 0]
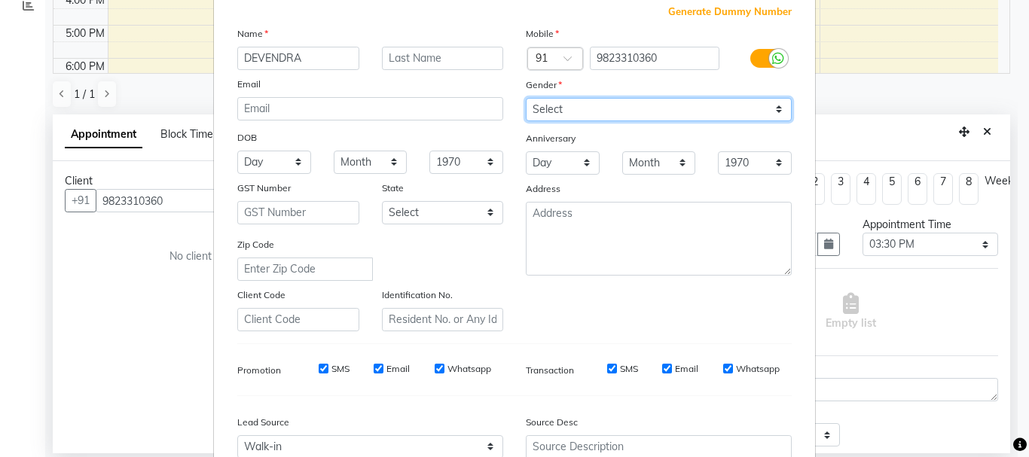
click at [578, 106] on select "Select [DEMOGRAPHIC_DATA] [DEMOGRAPHIC_DATA] Other Prefer Not To Say" at bounding box center [659, 109] width 266 height 23
select select "[DEMOGRAPHIC_DATA]"
click at [526, 98] on select "Select [DEMOGRAPHIC_DATA] [DEMOGRAPHIC_DATA] Other Prefer Not To Say" at bounding box center [659, 109] width 266 height 23
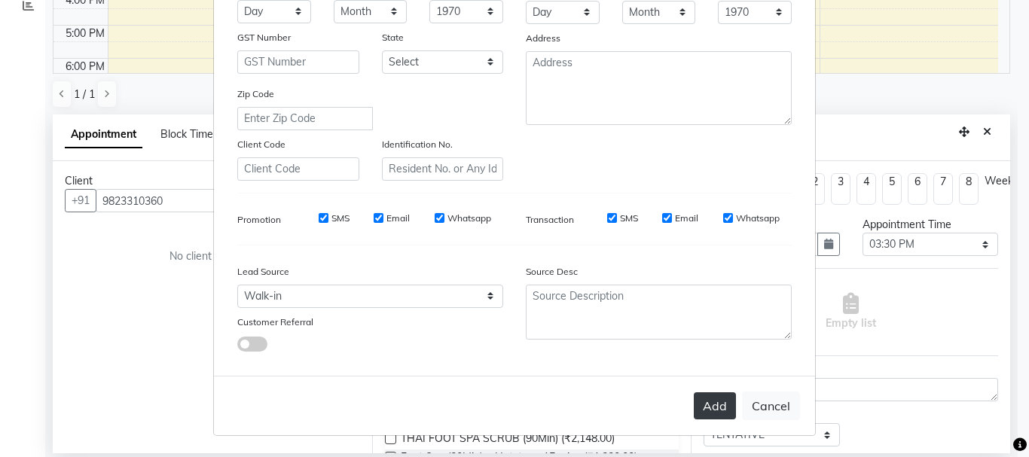
drag, startPoint x: 703, startPoint y: 396, endPoint x: 694, endPoint y: 396, distance: 8.3
click at [702, 395] on button "Add" at bounding box center [714, 405] width 42 height 27
select select
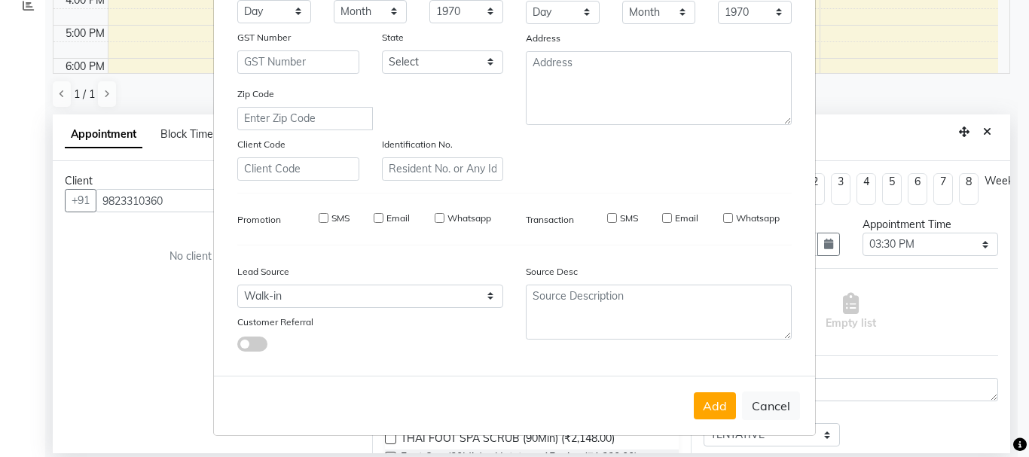
select select
checkbox input "false"
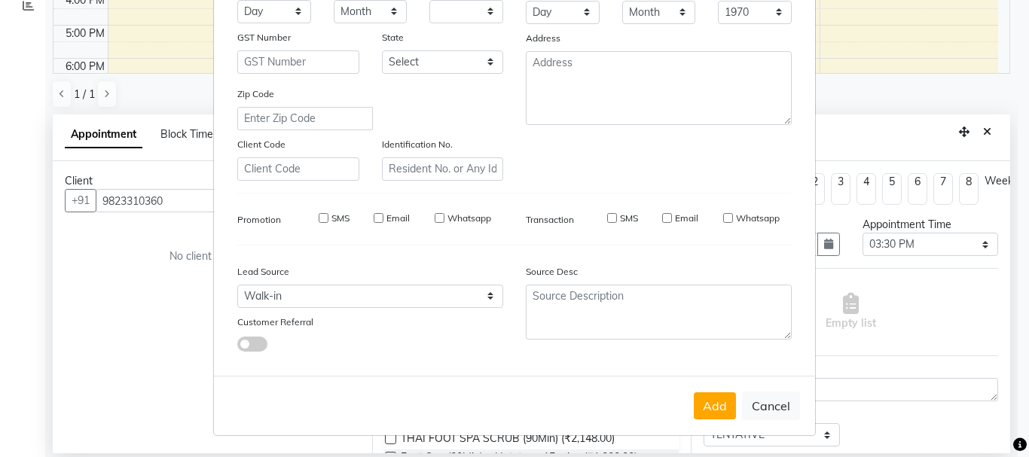
checkbox input "false"
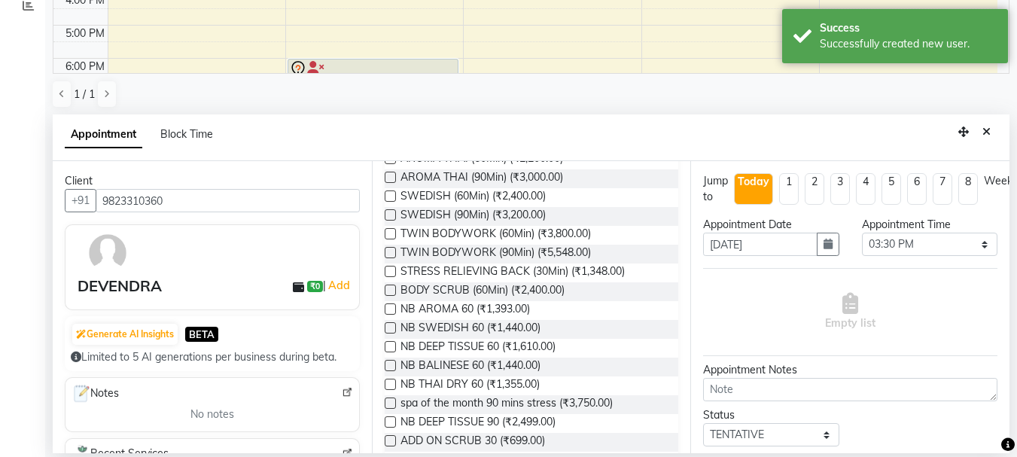
scroll to position [527, 0]
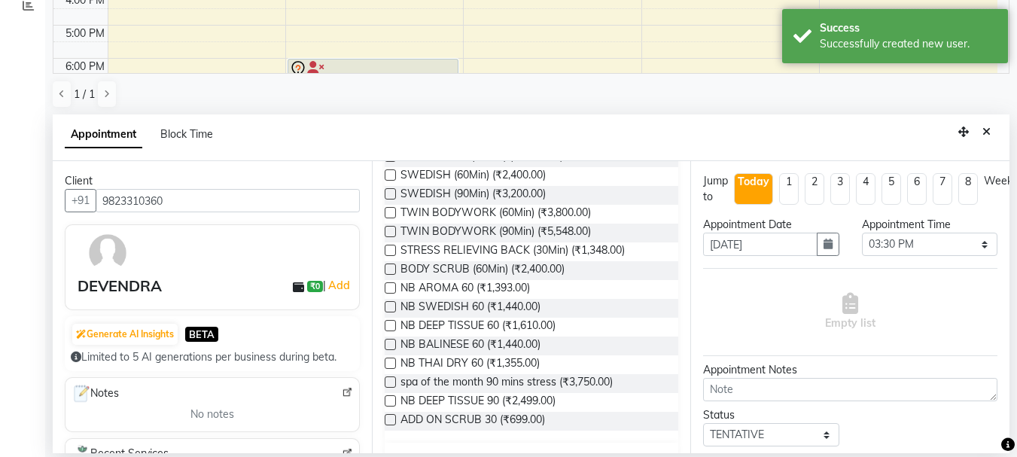
click at [392, 237] on label at bounding box center [390, 231] width 11 height 11
click at [392, 238] on input "checkbox" at bounding box center [390, 233] width 10 height 10
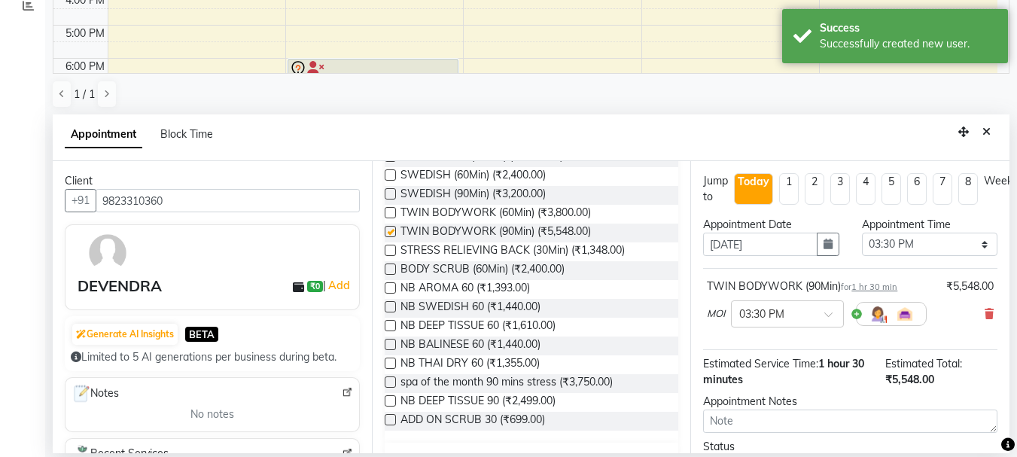
checkbox input "false"
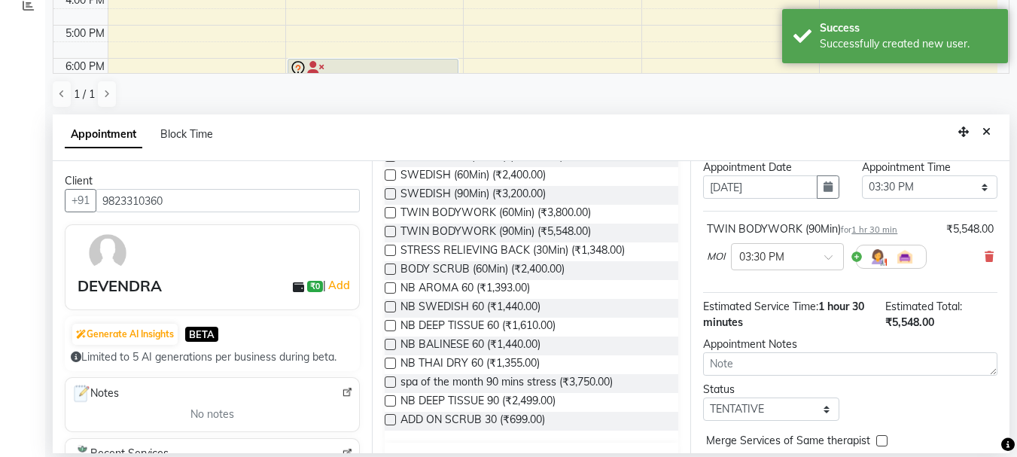
scroll to position [131, 0]
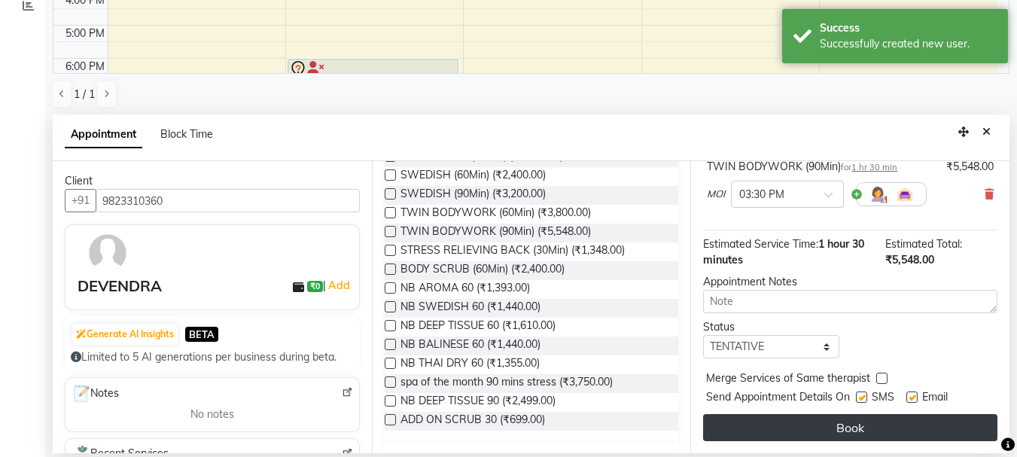
click at [869, 419] on button "Book" at bounding box center [850, 427] width 294 height 27
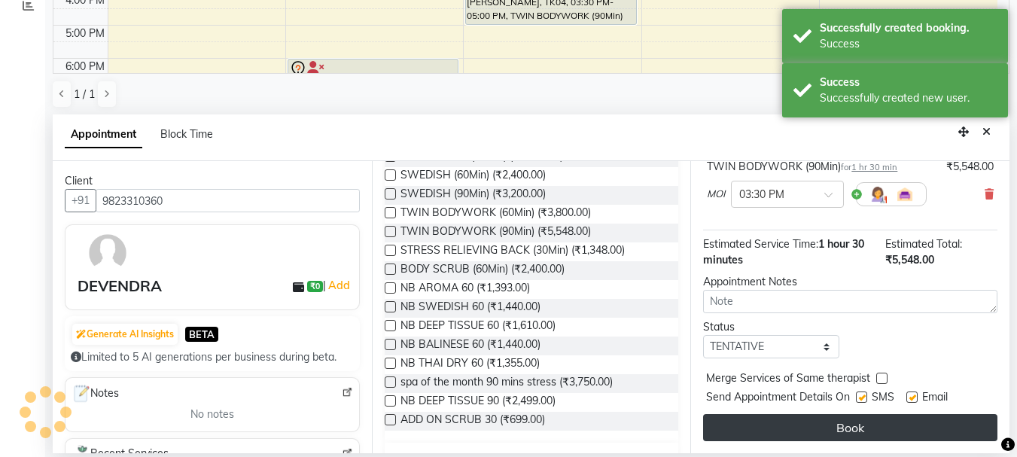
scroll to position [0, 0]
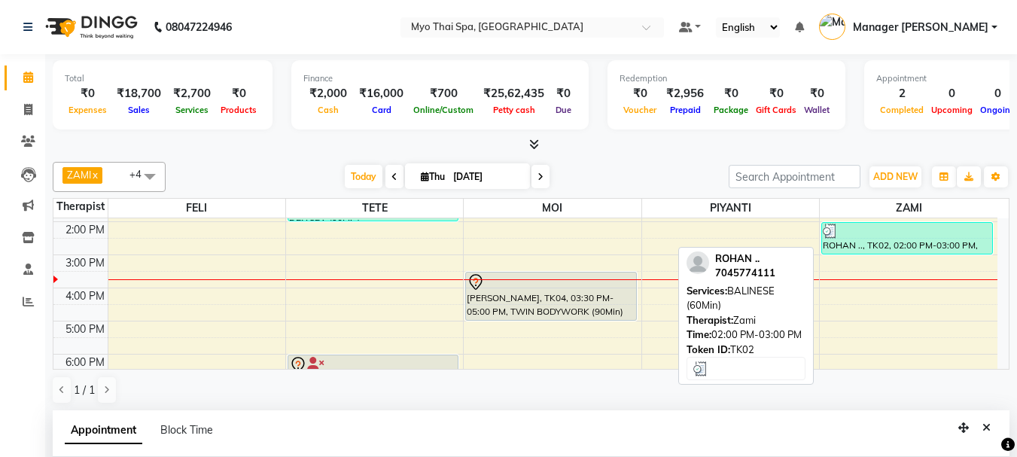
click at [870, 240] on div "ROHAN .., TK02, 02:00 PM-03:00 PM, BALINESE (60Min)" at bounding box center [907, 238] width 170 height 31
select select "3"
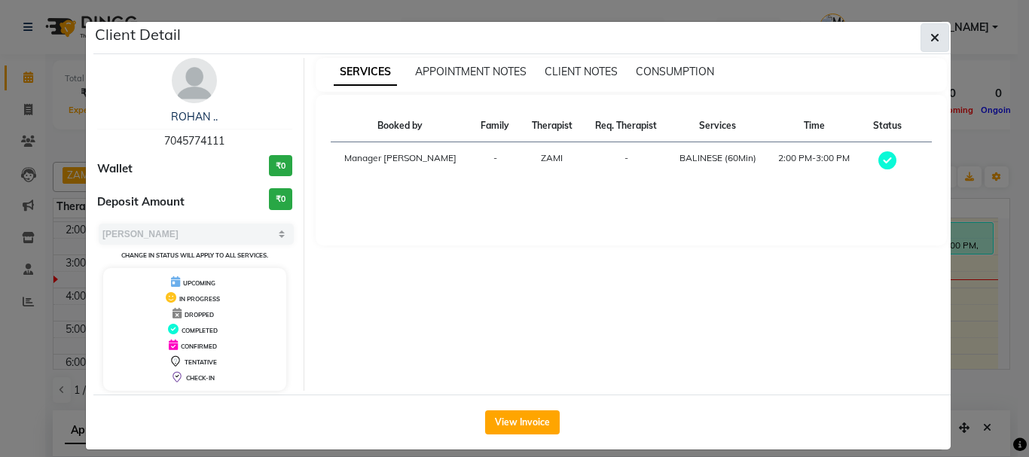
click at [930, 38] on icon "button" at bounding box center [934, 38] width 9 height 12
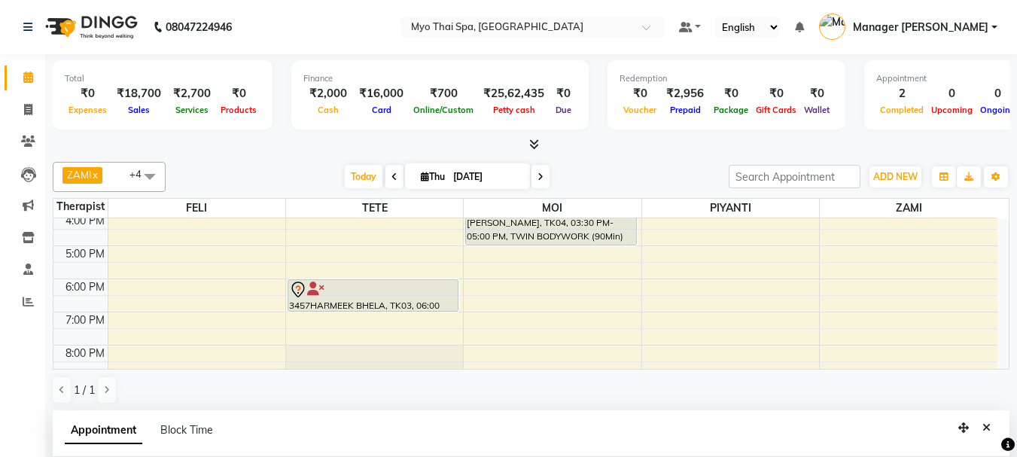
scroll to position [162, 0]
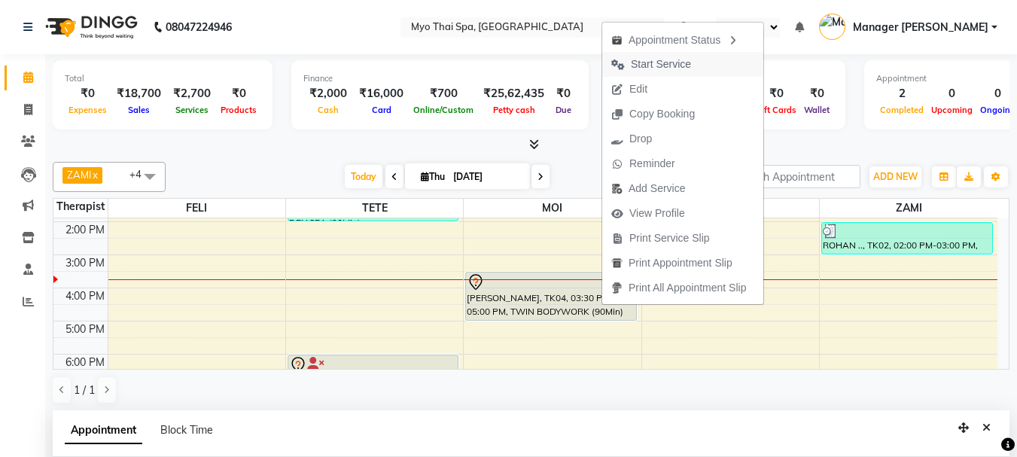
click at [668, 58] on span "Start Service" at bounding box center [661, 64] width 60 height 16
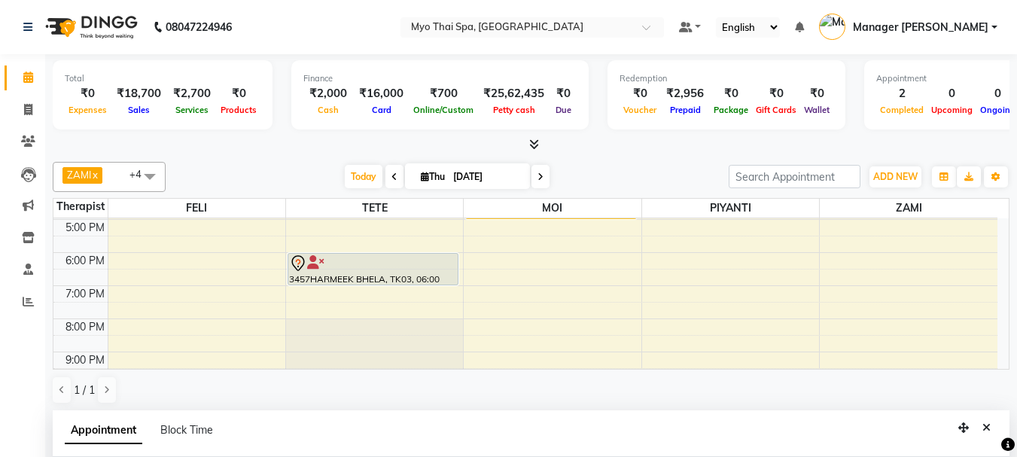
scroll to position [237, 0]
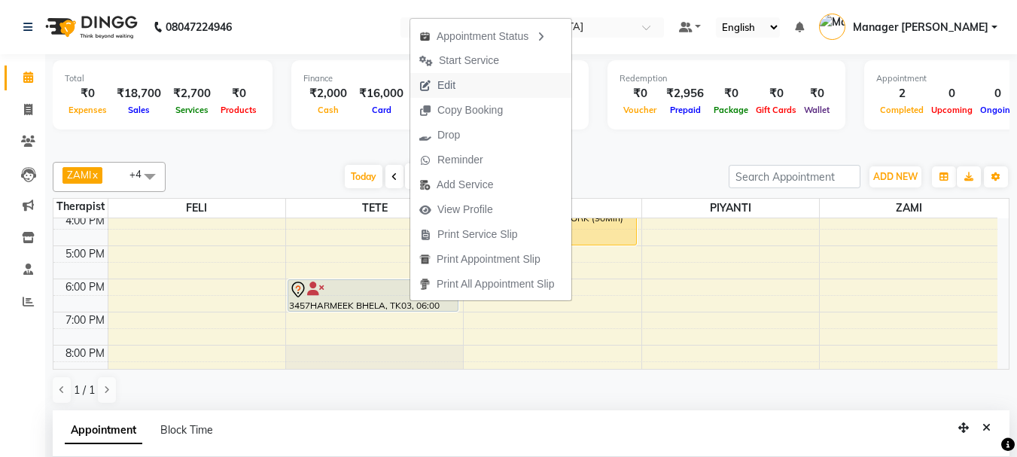
click at [462, 81] on span "Edit" at bounding box center [437, 85] width 54 height 25
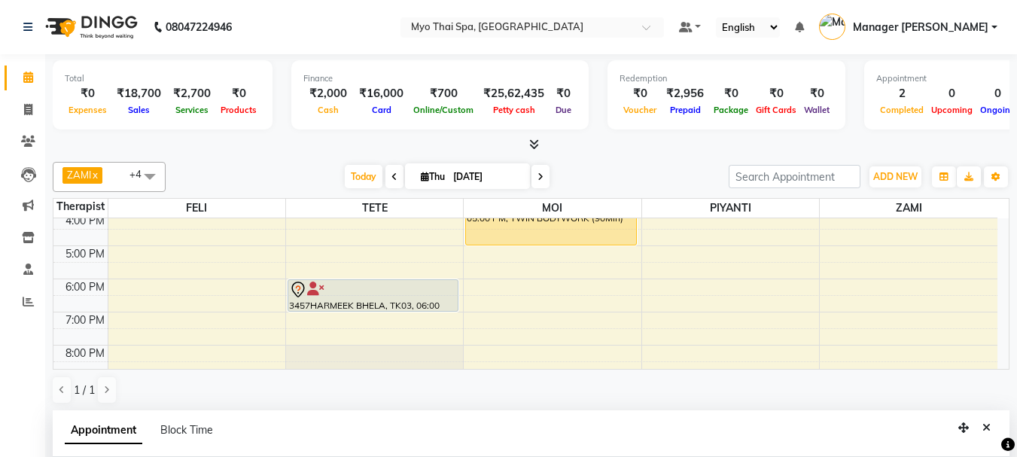
select select "tentative"
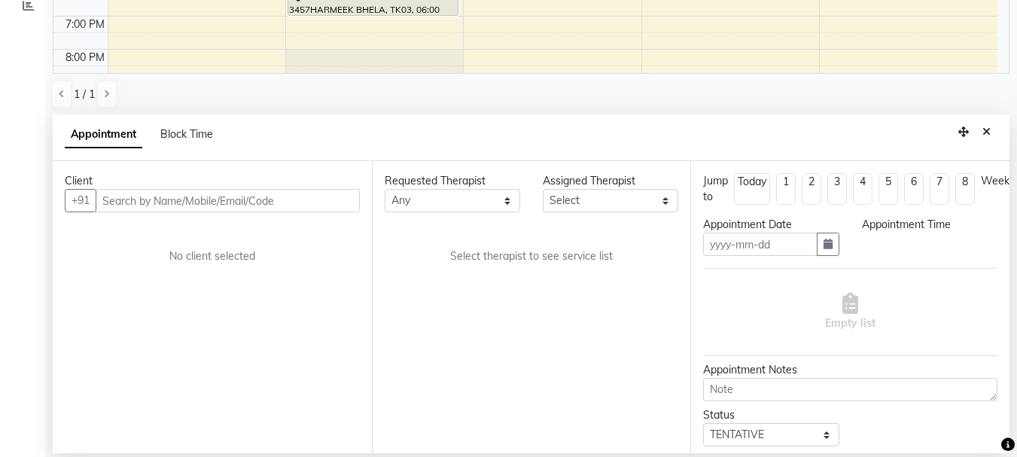
type input "[DATE]"
select select "67001"
select select "31939"
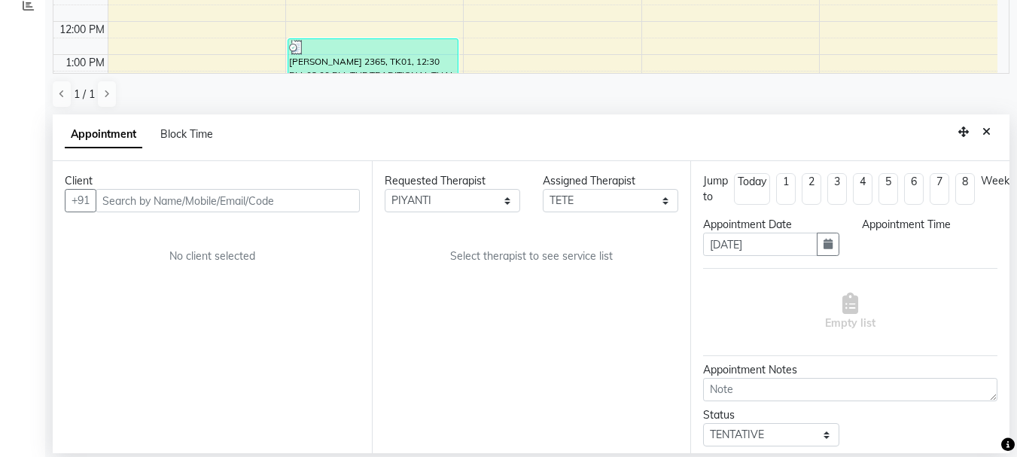
select select "1080"
select select "2233"
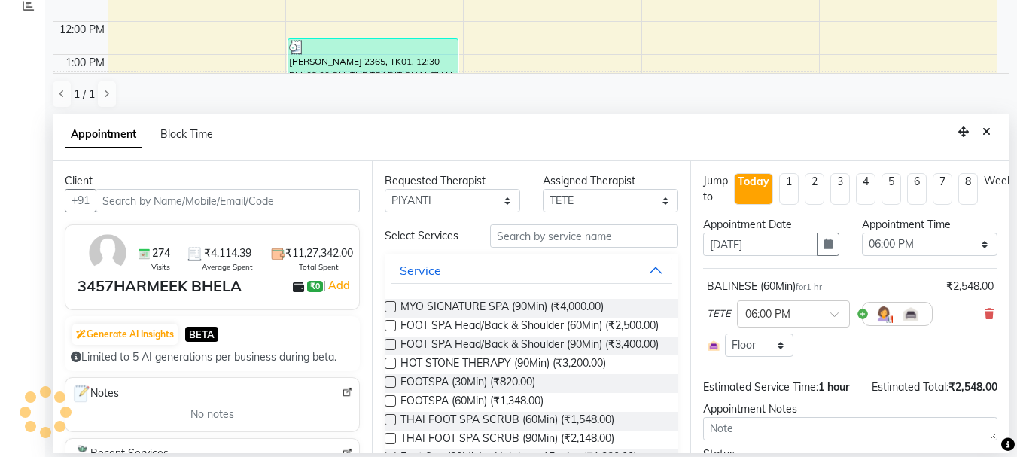
scroll to position [200, 0]
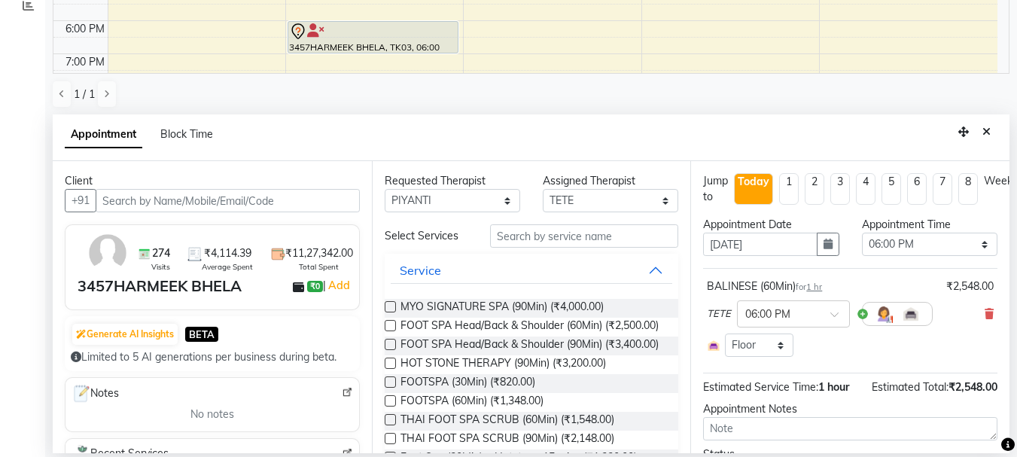
click at [307, 206] on input "text" at bounding box center [228, 200] width 264 height 23
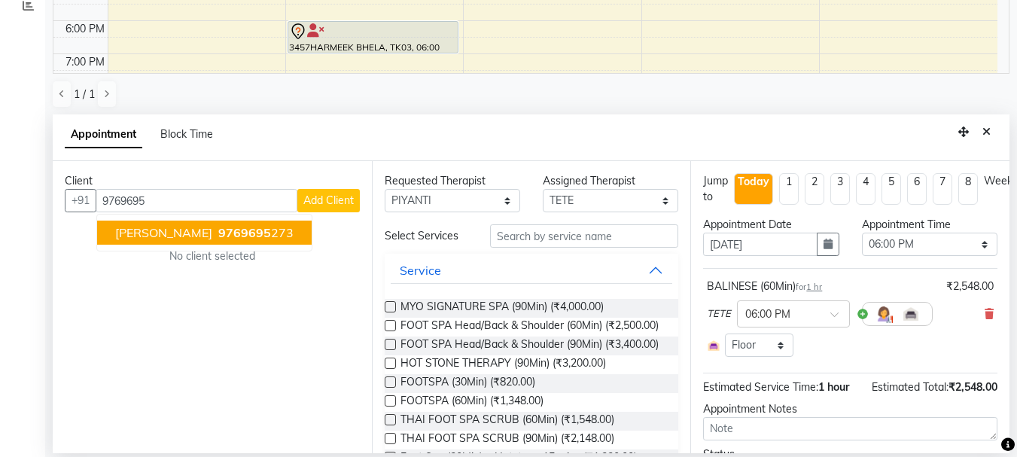
click at [218, 236] on span "9769695" at bounding box center [244, 232] width 53 height 15
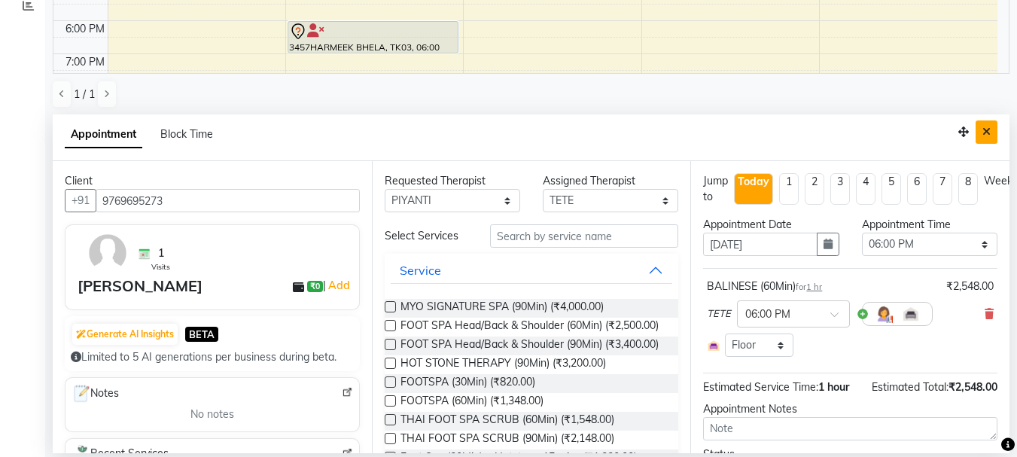
type input "9769695273"
click at [992, 132] on button "Close" at bounding box center [987, 131] width 22 height 23
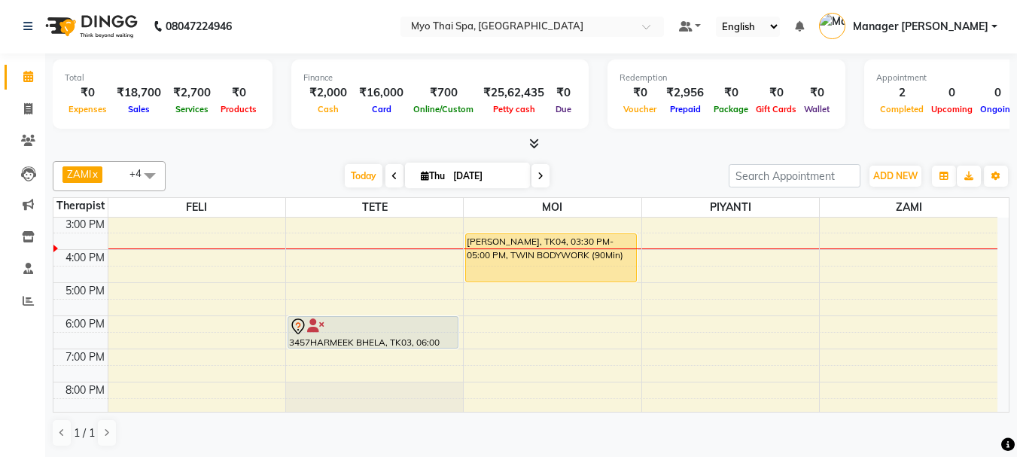
scroll to position [1, 0]
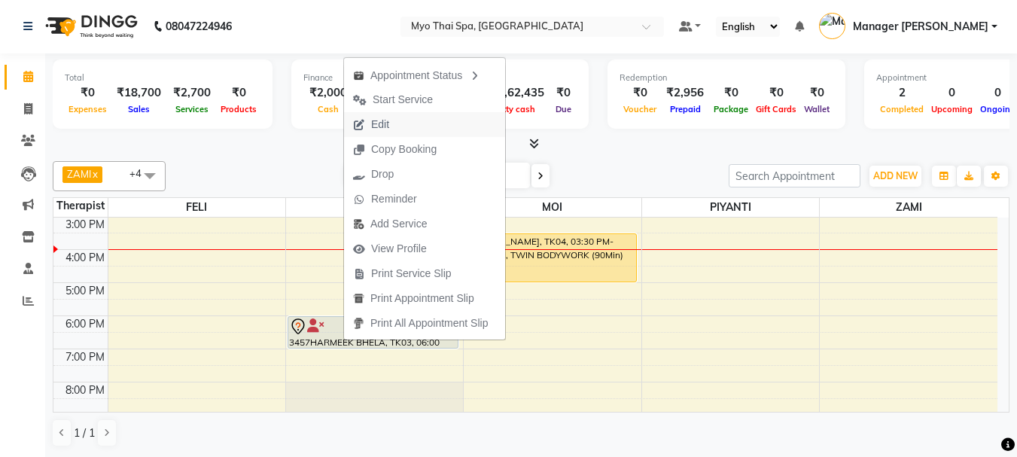
click at [386, 120] on span "Edit" at bounding box center [380, 125] width 18 height 16
select select "tentative"
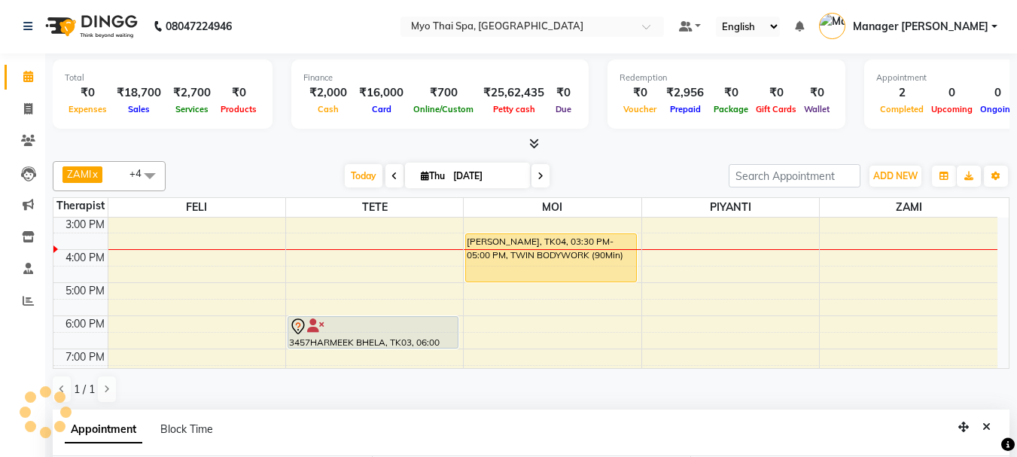
select select "1080"
select select "67001"
select select "31939"
select select "2233"
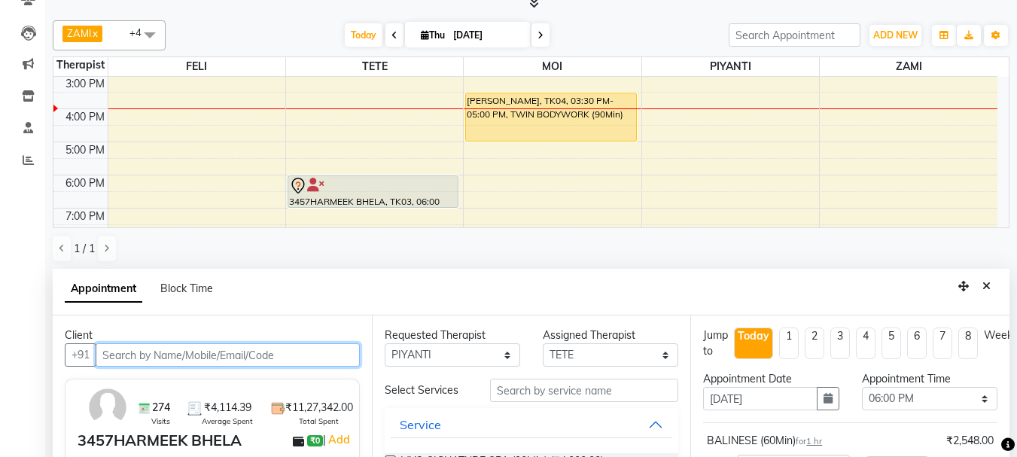
scroll to position [268, 0]
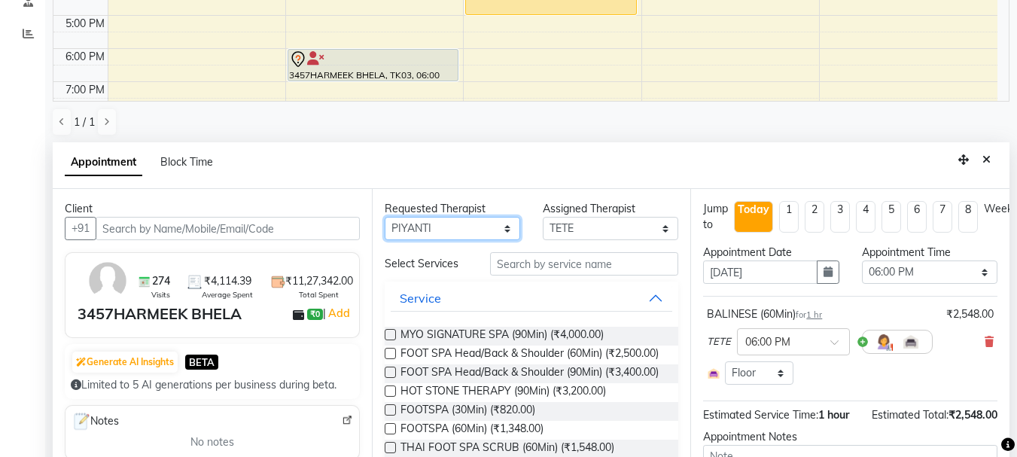
click at [492, 236] on select "Any FELI LUMI MAMI Manager Amung Manager [PERSON_NAME] PIYANTI [PERSON_NAME]" at bounding box center [453, 228] width 136 height 23
select select "31939"
click at [385, 217] on select "Any FELI LUMI MAMI Manager Amung Manager [PERSON_NAME] PIYANTI [PERSON_NAME]" at bounding box center [453, 228] width 136 height 23
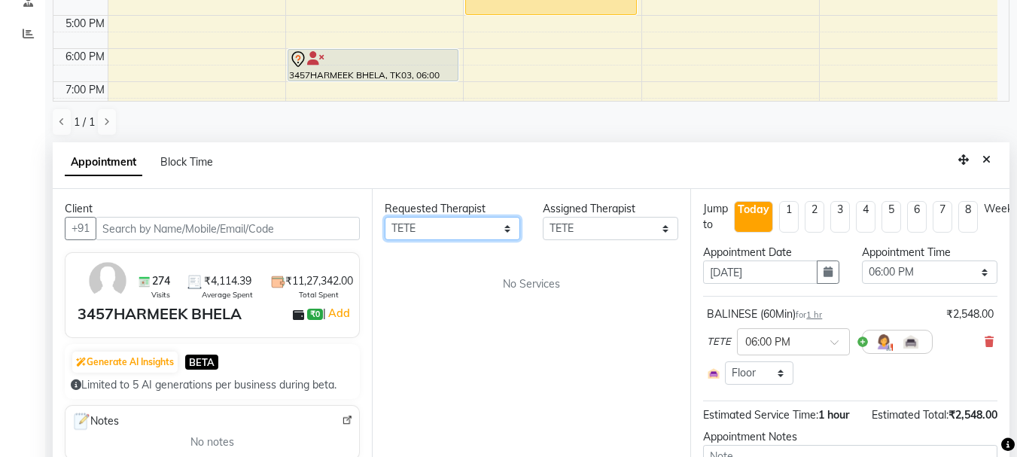
scroll to position [296, 0]
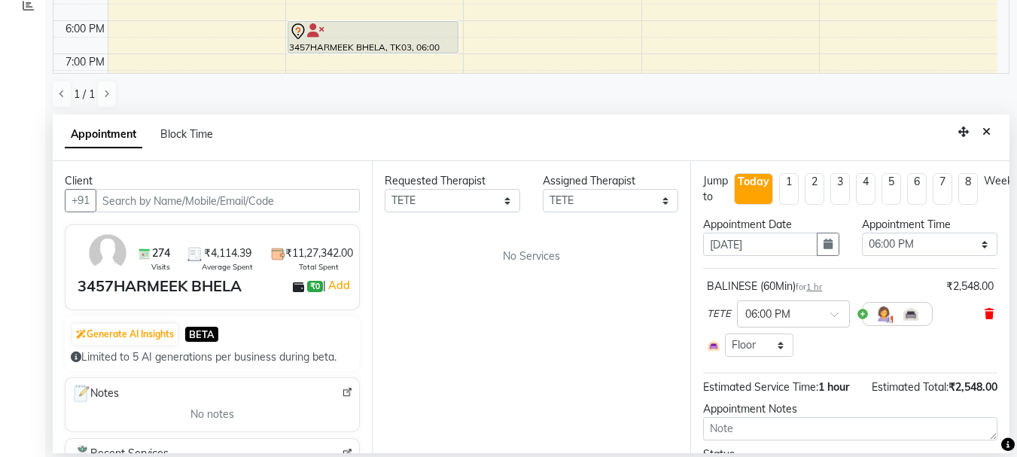
click at [985, 316] on icon at bounding box center [989, 314] width 9 height 11
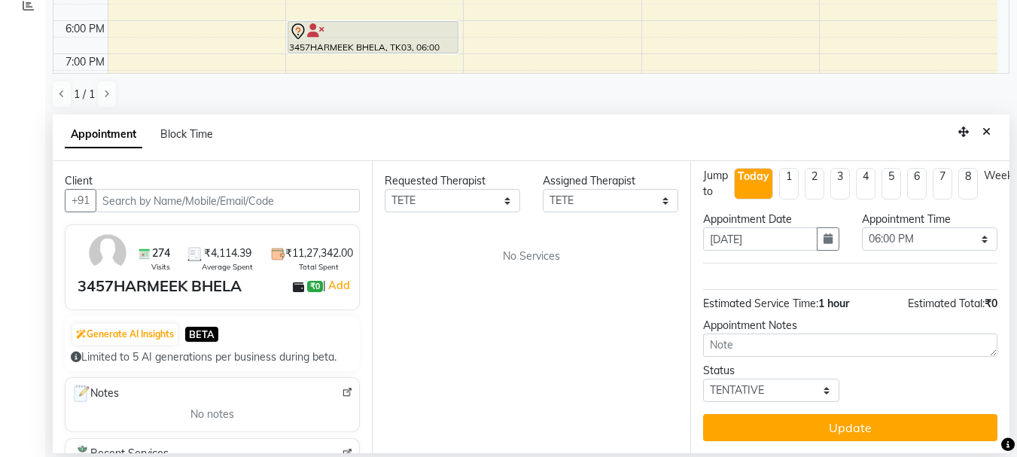
scroll to position [70, 0]
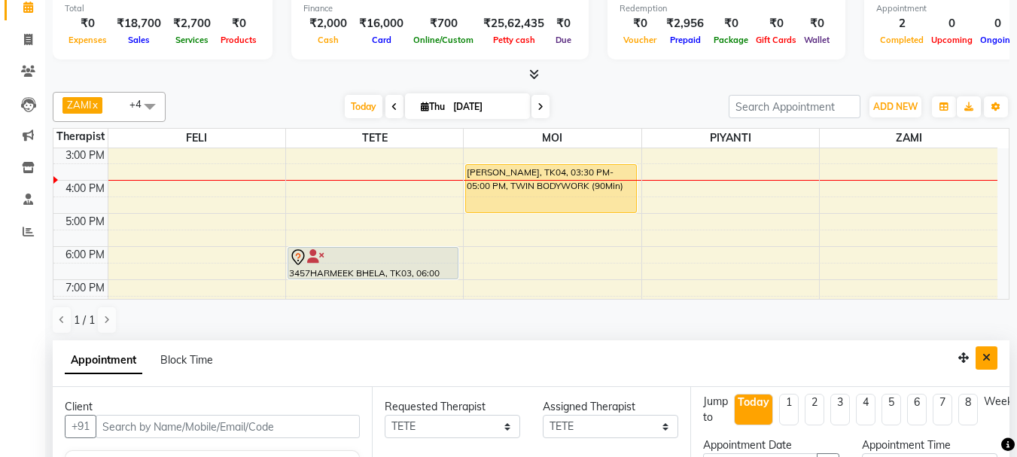
click at [995, 354] on button "Close" at bounding box center [987, 357] width 22 height 23
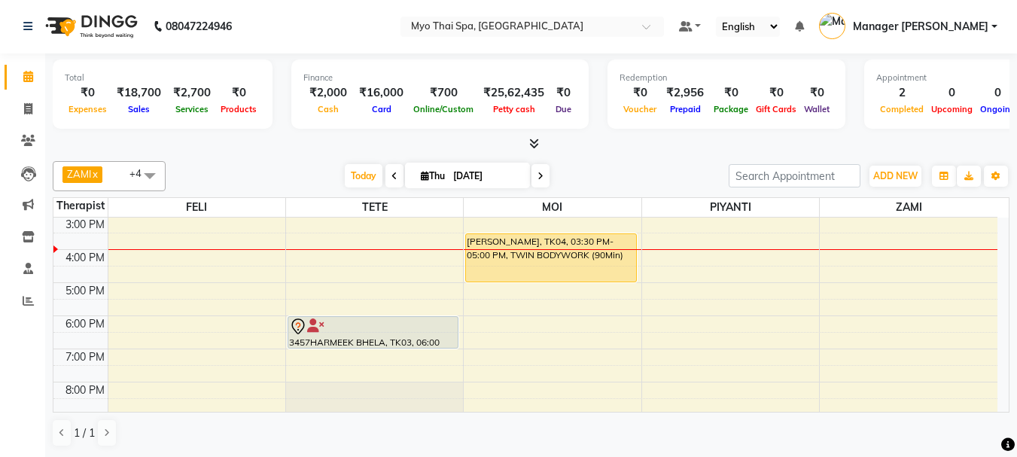
scroll to position [1, 0]
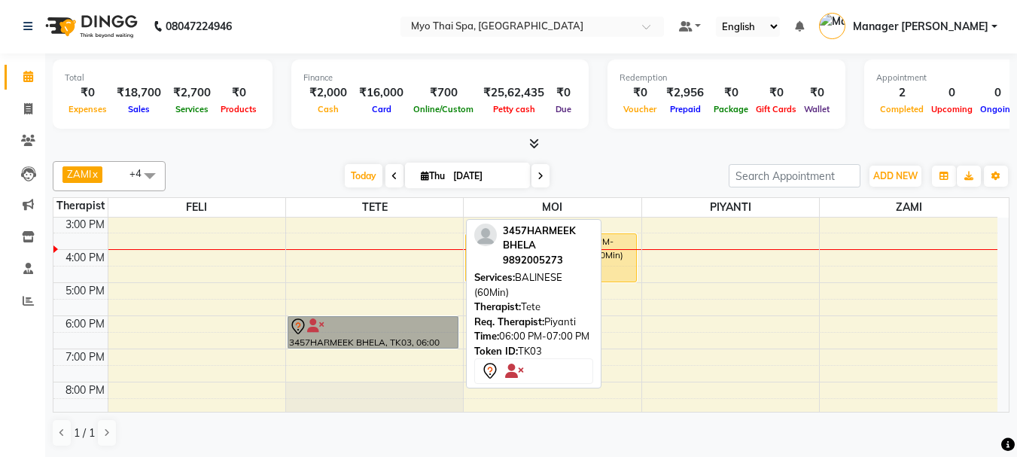
drag, startPoint x: 347, startPoint y: 312, endPoint x: 347, endPoint y: 338, distance: 25.6
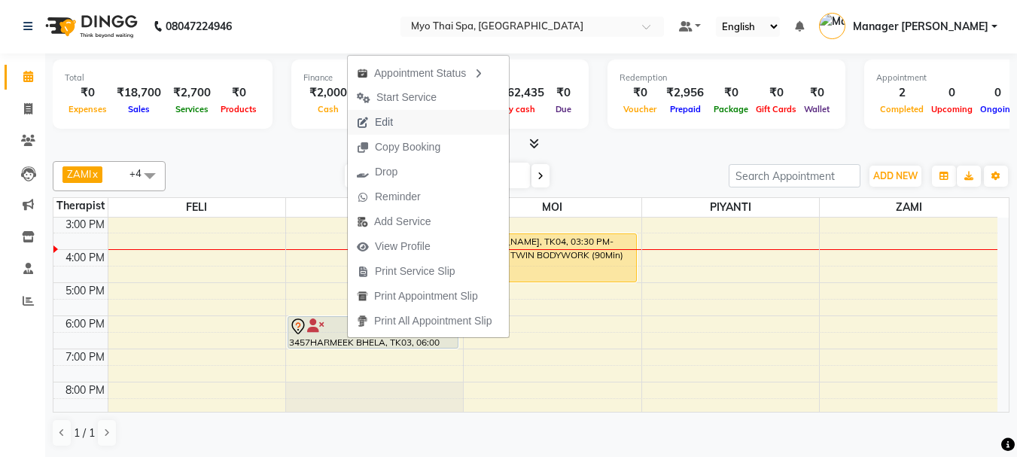
click at [397, 117] on span "Edit" at bounding box center [375, 122] width 54 height 25
select select "tentative"
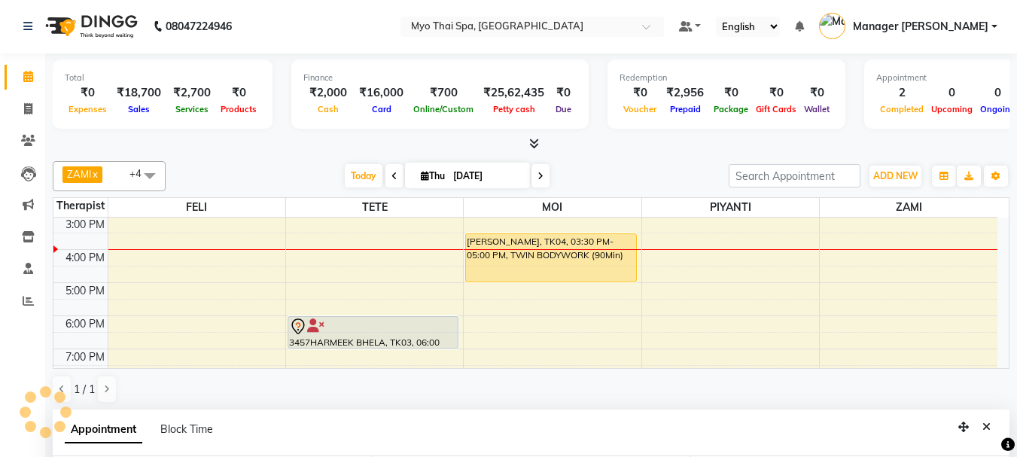
select select "67001"
select select "31939"
select select "1080"
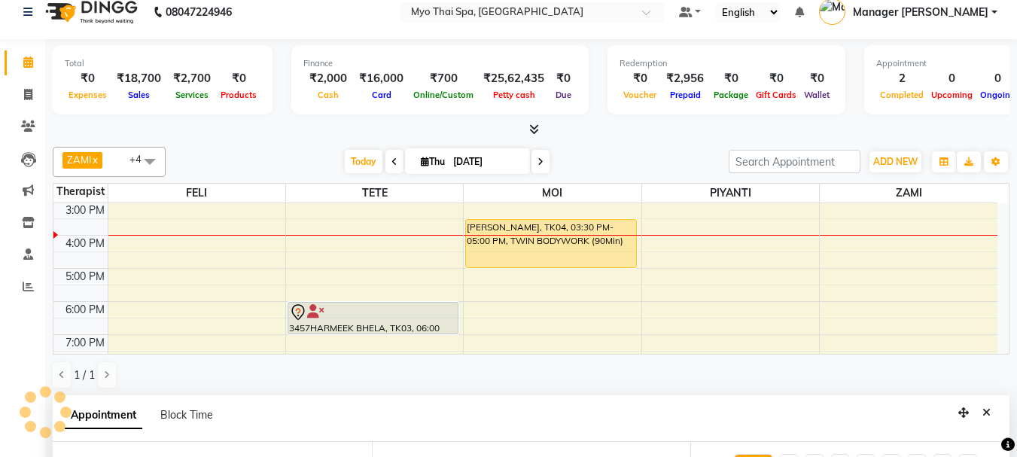
scroll to position [268, 0]
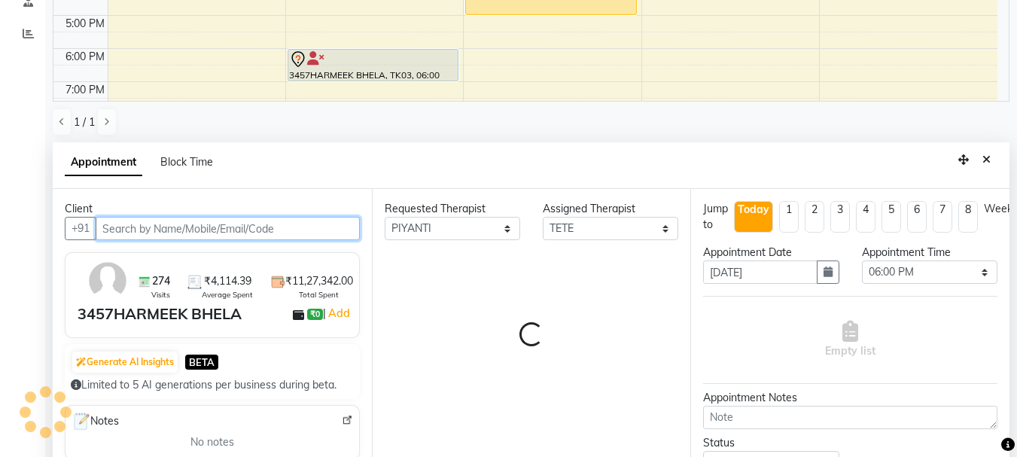
select select "2233"
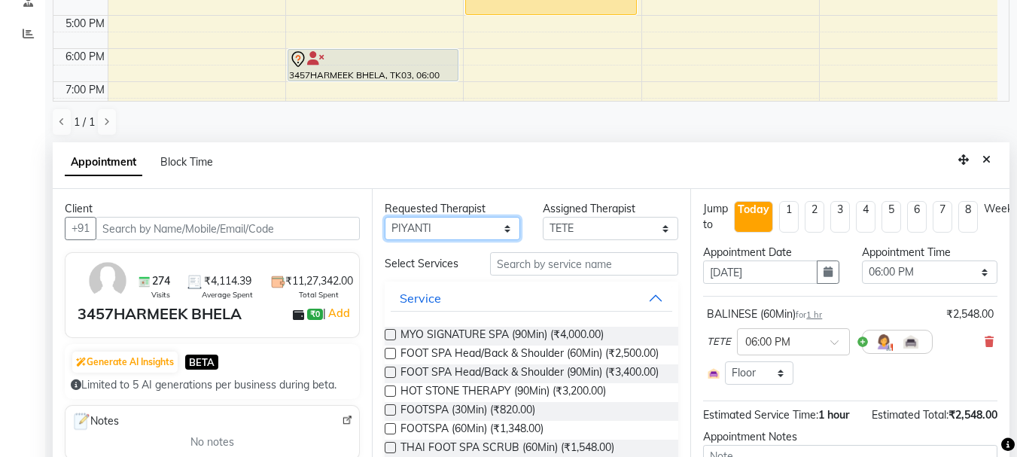
click at [501, 217] on select "Any FELI LUMI MAMI Manager Amung Manager [PERSON_NAME] PIYANTI [PERSON_NAME]" at bounding box center [453, 228] width 136 height 23
select select "31939"
click at [385, 217] on select "Any FELI LUMI MAMI Manager Amung Manager [PERSON_NAME] PIYANTI [PERSON_NAME]" at bounding box center [453, 228] width 136 height 23
click at [985, 340] on icon at bounding box center [989, 342] width 9 height 11
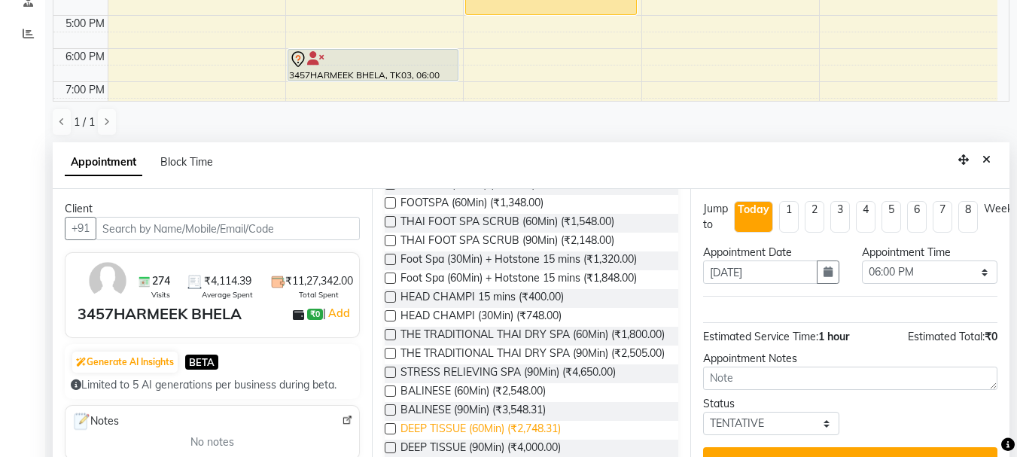
scroll to position [301, 0]
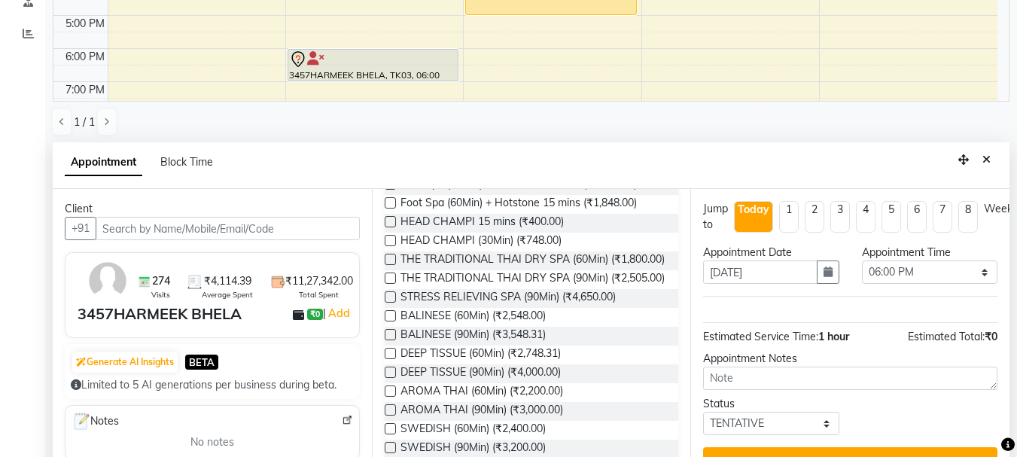
click at [392, 322] on label at bounding box center [390, 315] width 11 height 11
click at [392, 322] on input "checkbox" at bounding box center [390, 317] width 10 height 10
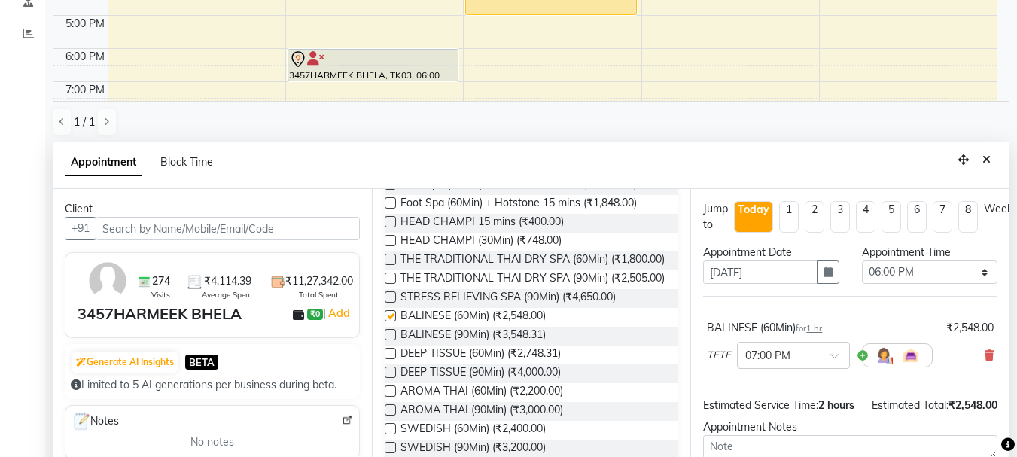
checkbox input "false"
click at [838, 352] on span at bounding box center [840, 360] width 19 height 16
click at [792, 390] on div "06:00 PM" at bounding box center [793, 392] width 111 height 28
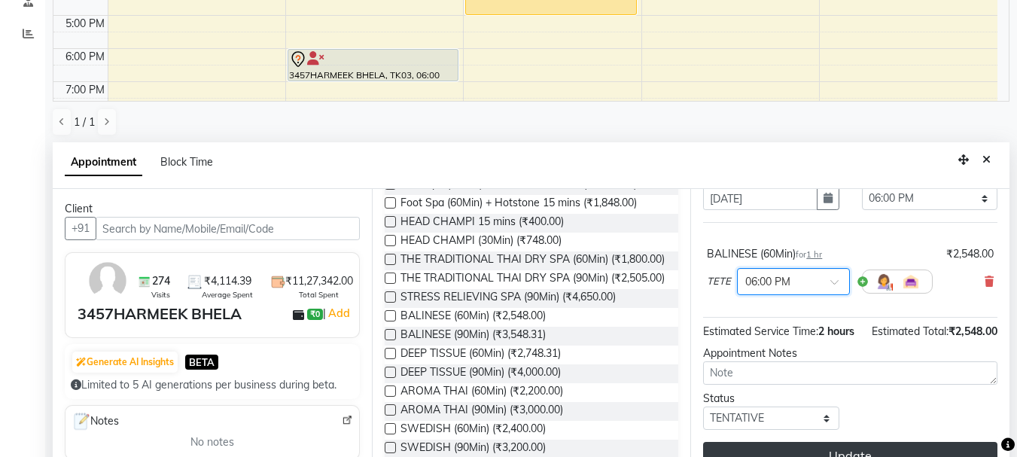
scroll to position [101, 0]
click at [823, 442] on button "Update" at bounding box center [850, 455] width 294 height 27
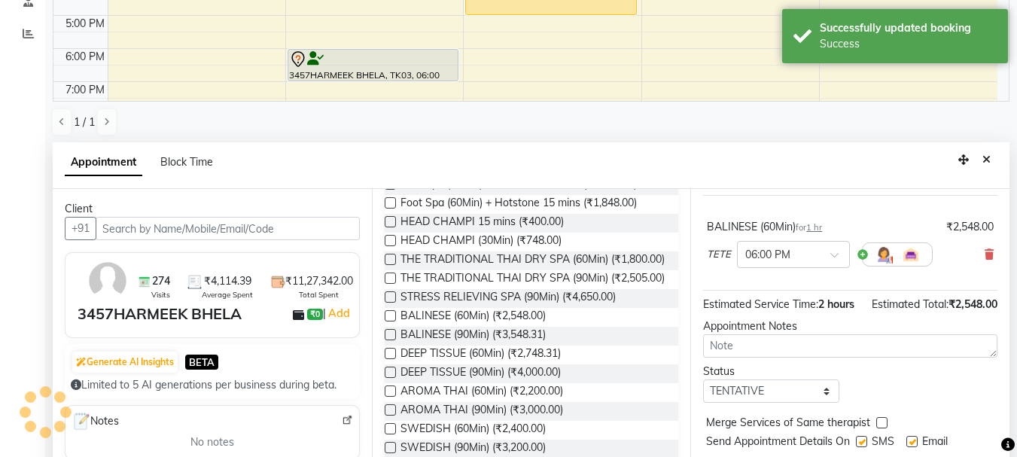
scroll to position [0, 0]
